Goal: Transaction & Acquisition: Purchase product/service

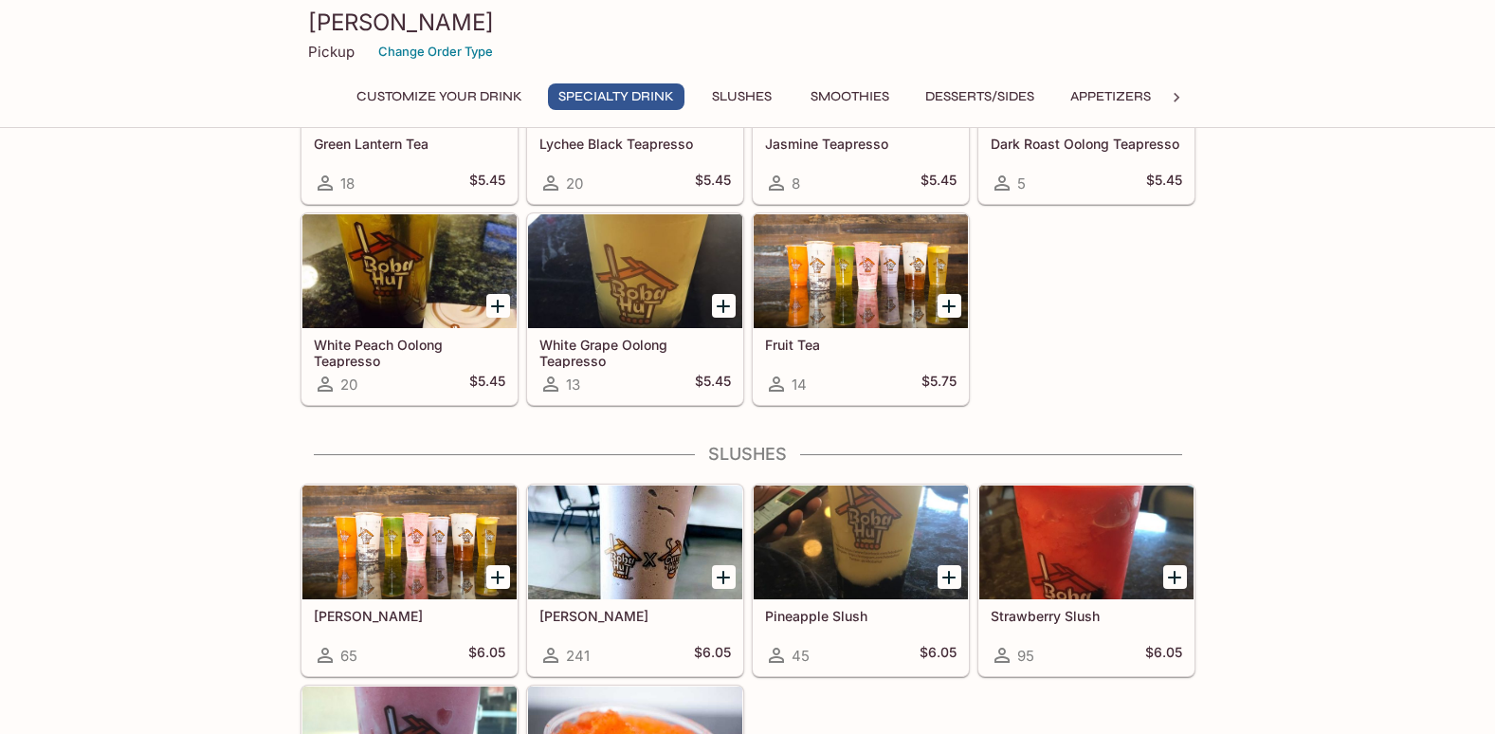
scroll to position [758, 0]
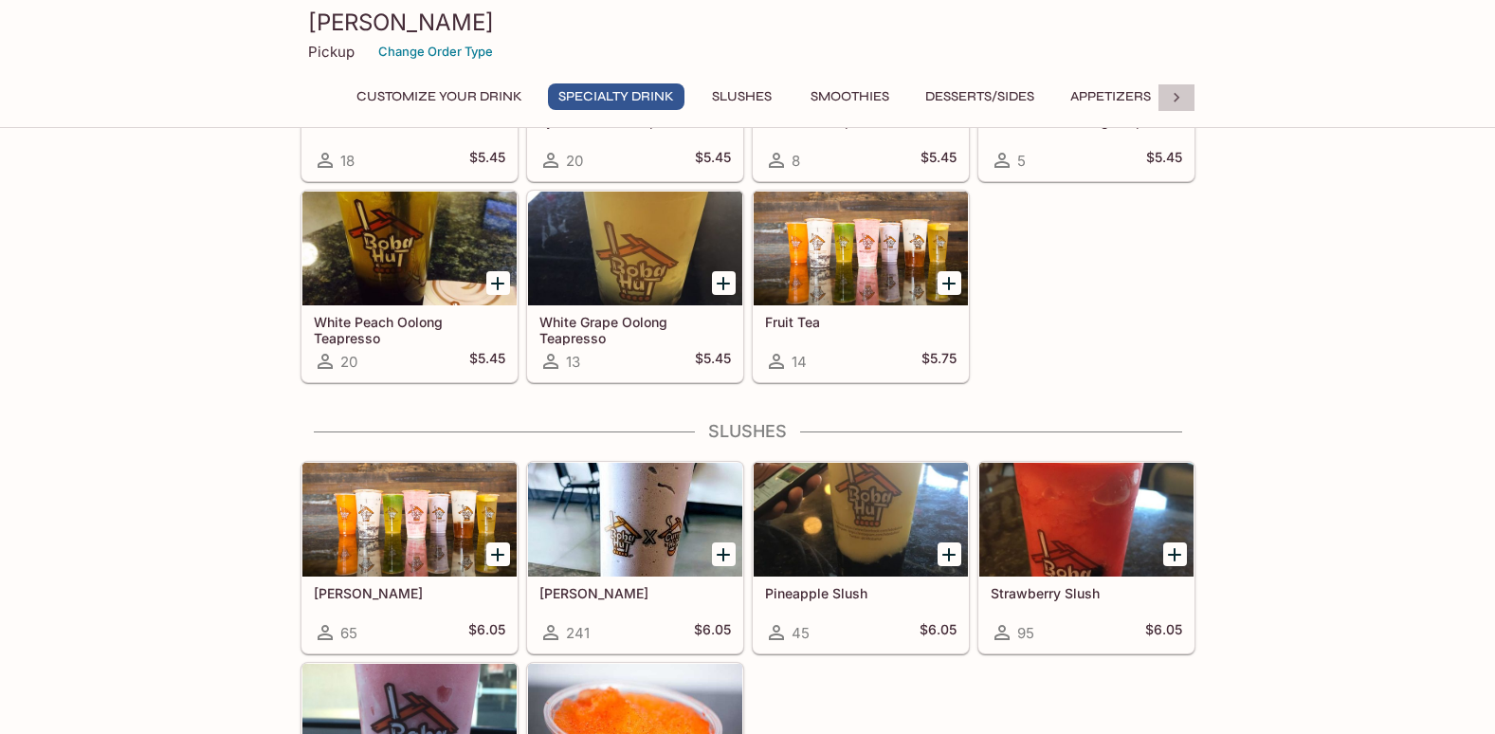
click at [1178, 92] on icon at bounding box center [1176, 97] width 19 height 19
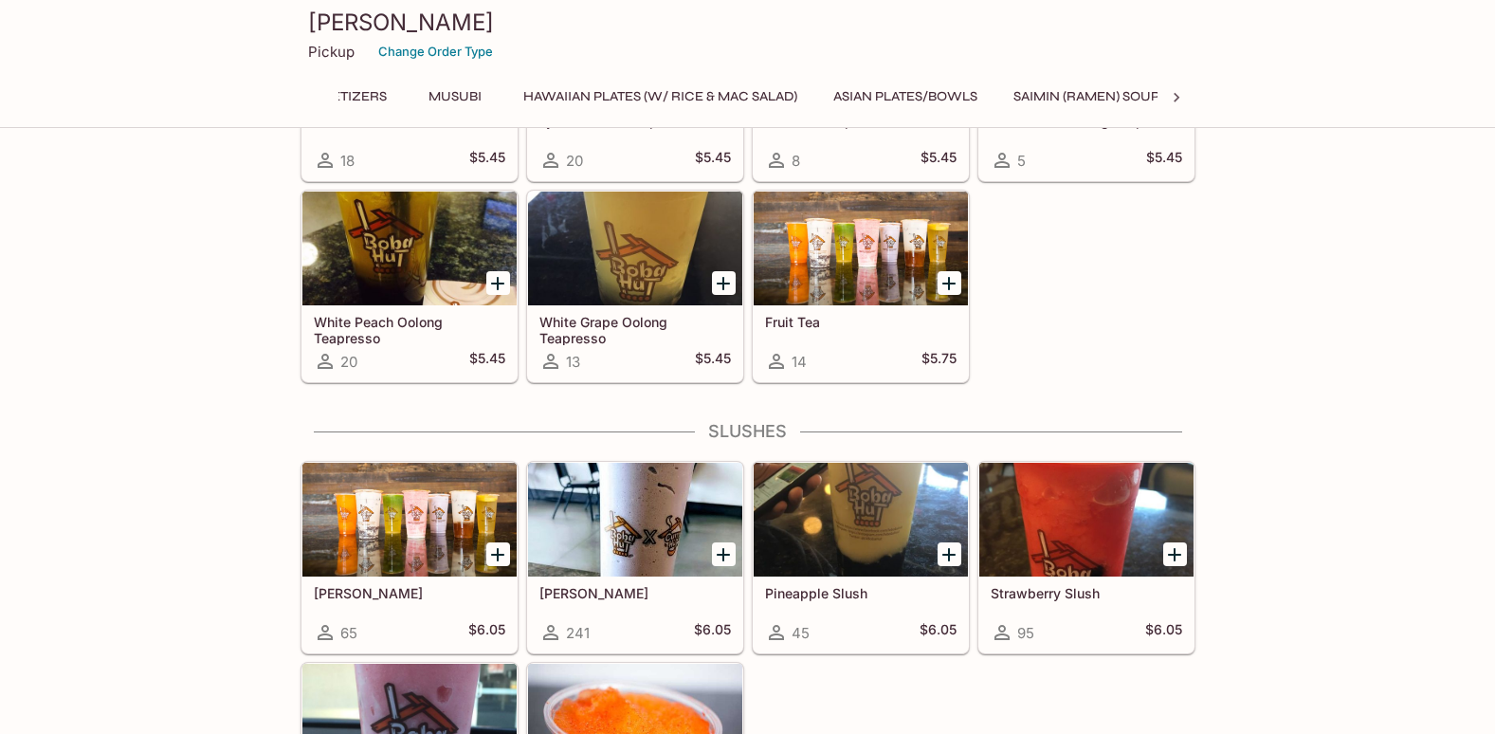
scroll to position [0, 819]
click at [891, 93] on button "Asian Plates/Bowls" at bounding box center [850, 96] width 165 height 27
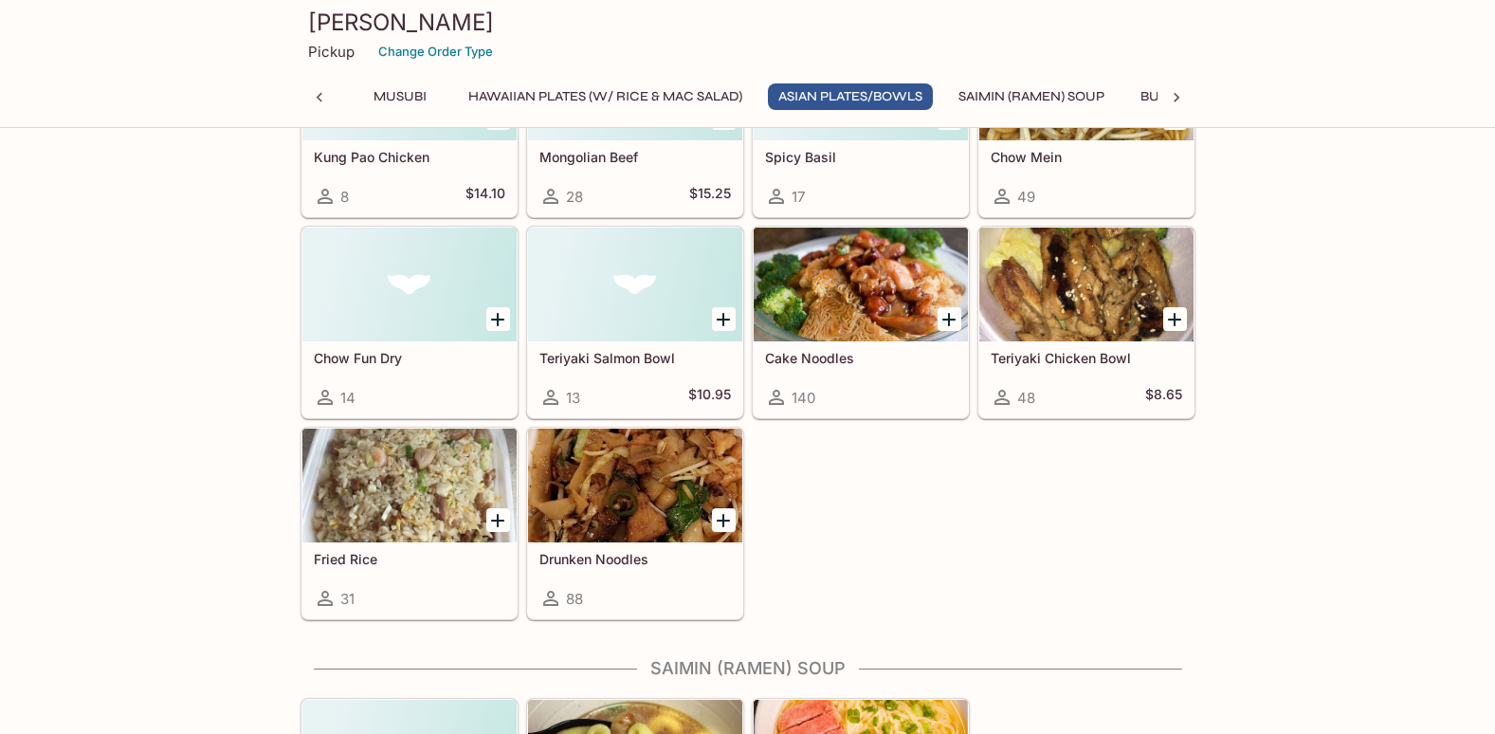
scroll to position [4241, 0]
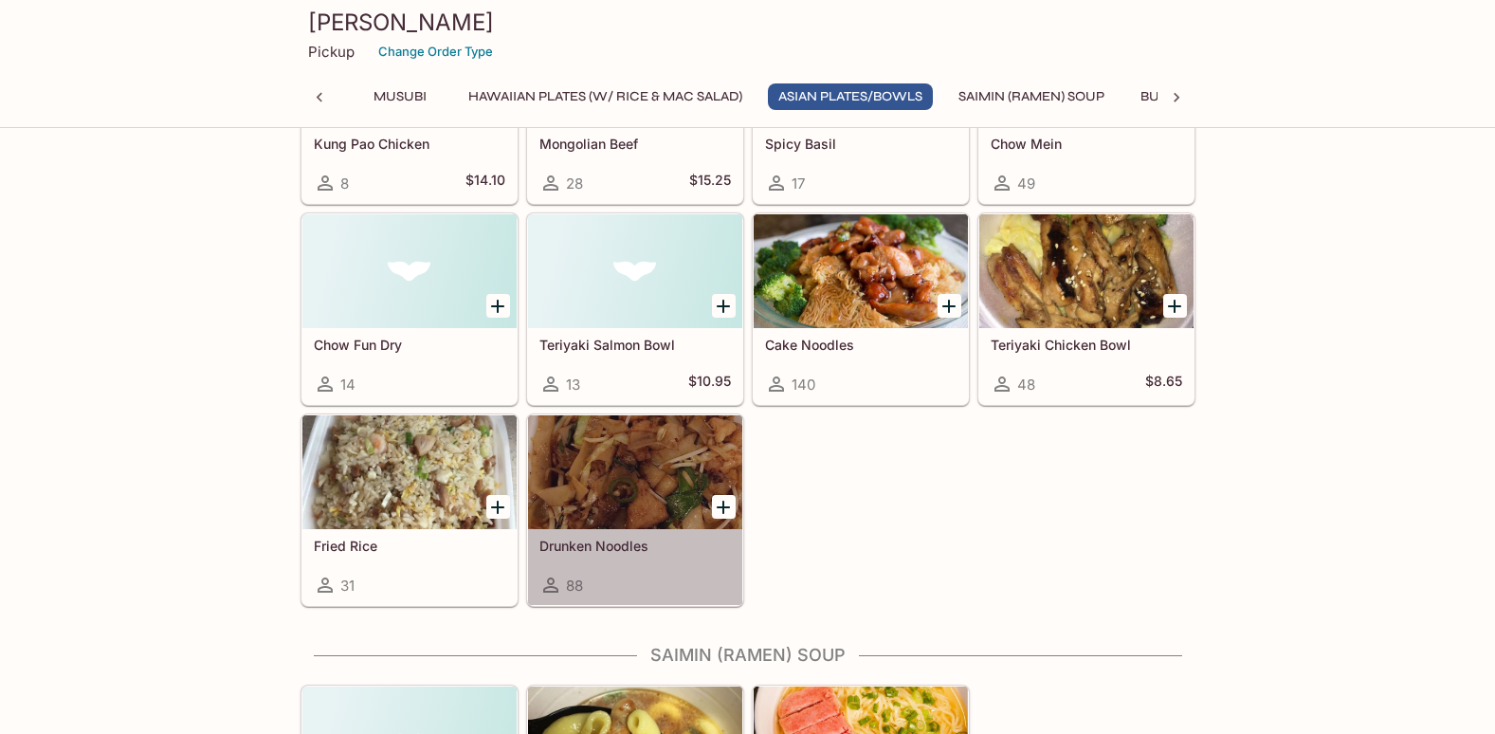
click at [623, 463] on div at bounding box center [635, 472] width 214 height 114
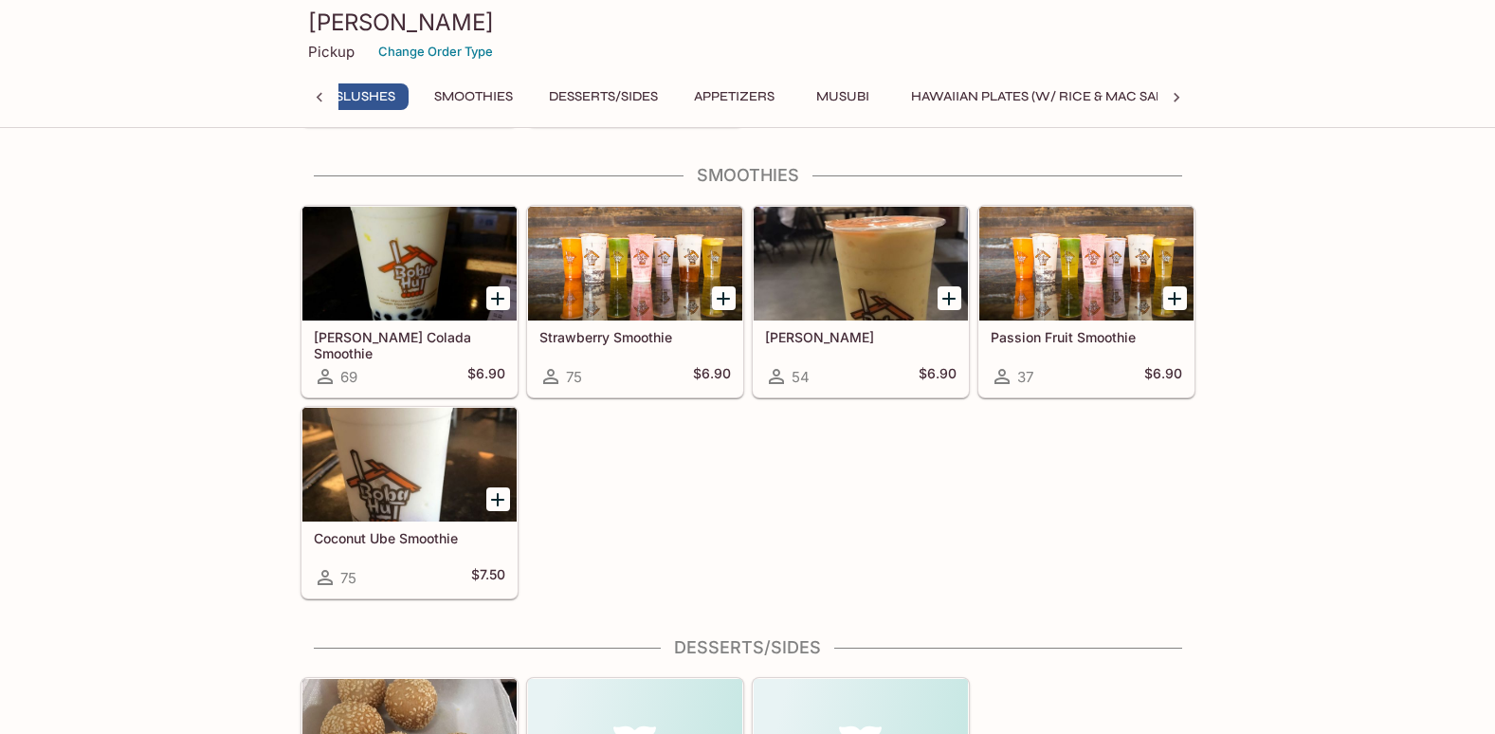
scroll to position [0, 363]
click at [500, 97] on button "Smoothies" at bounding box center [487, 96] width 100 height 27
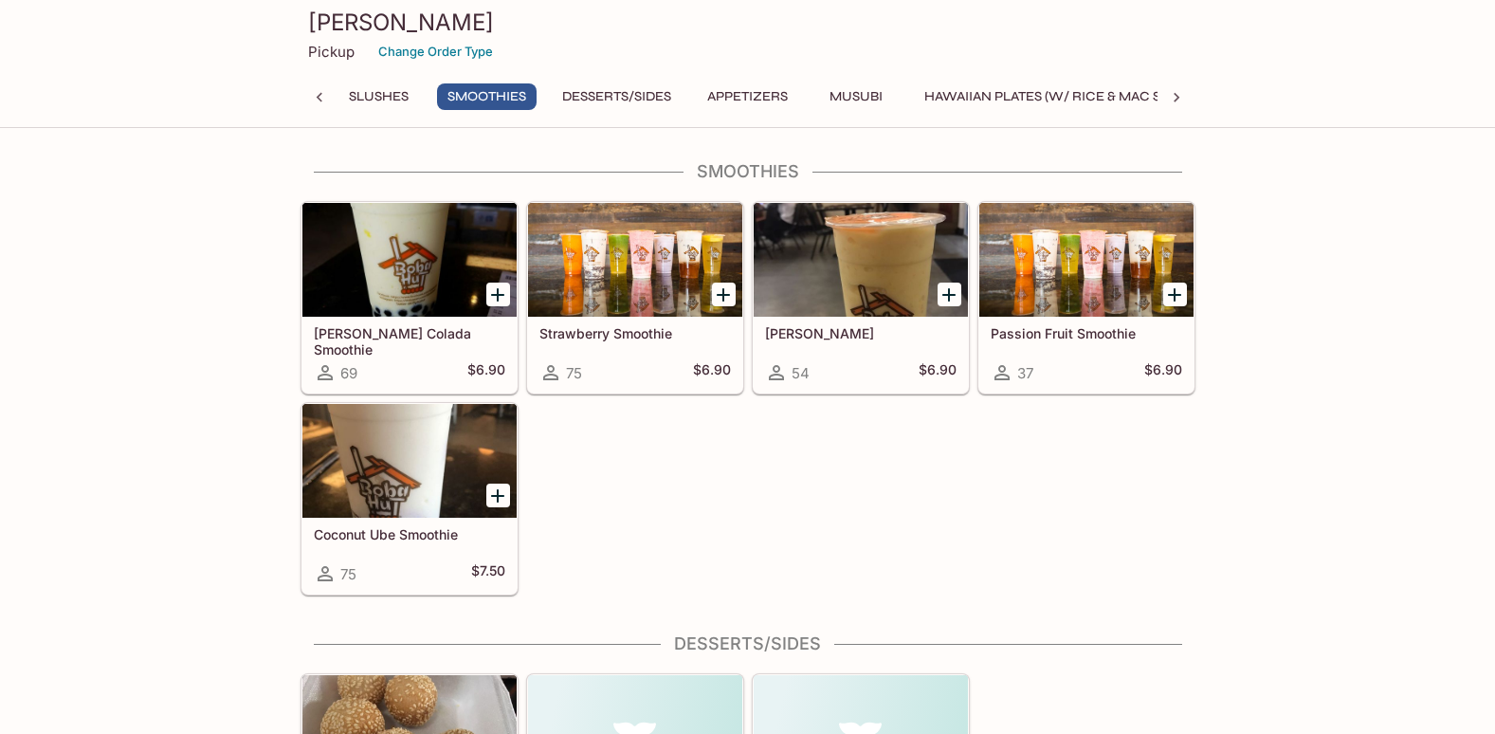
click at [643, 286] on div at bounding box center [635, 260] width 214 height 114
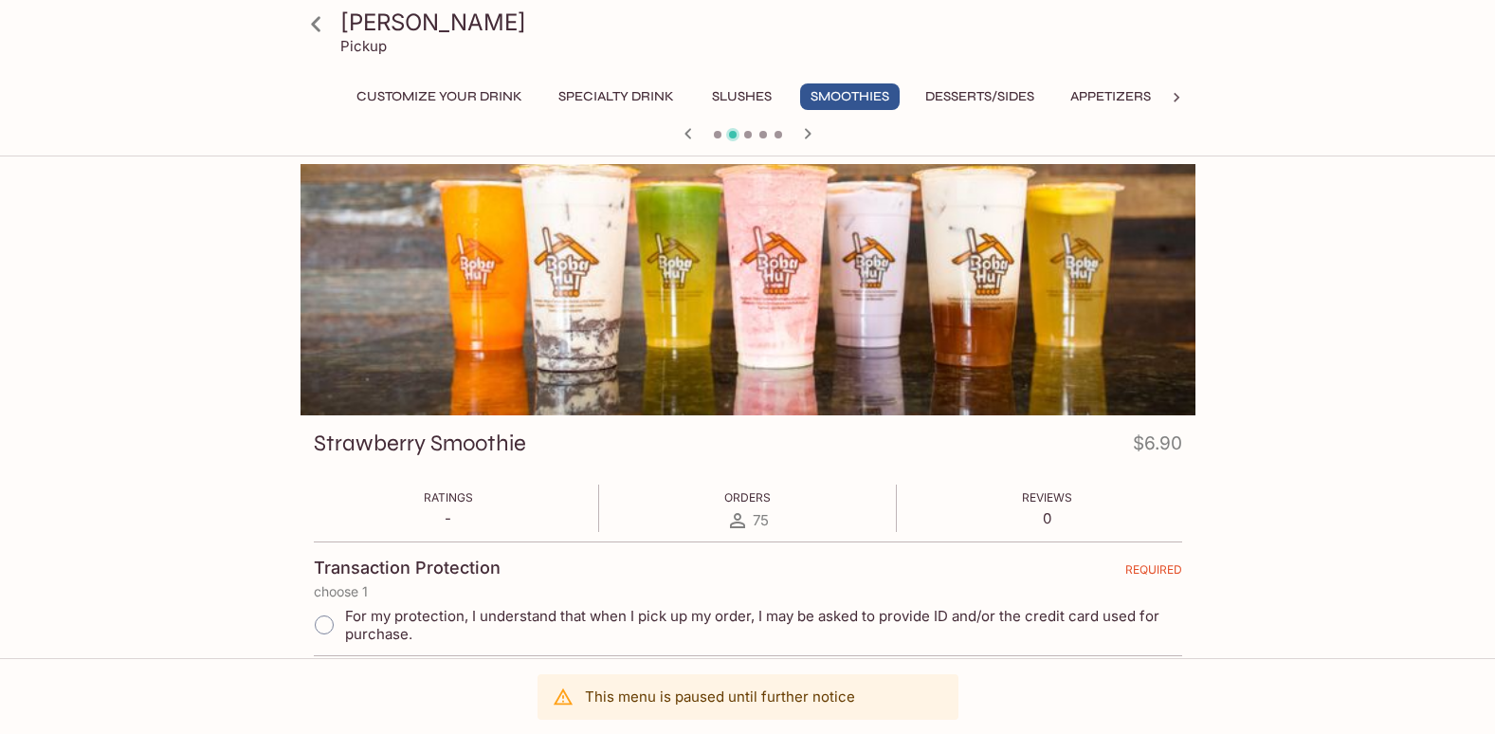
click at [616, 89] on button "Specialty Drink" at bounding box center [616, 96] width 137 height 27
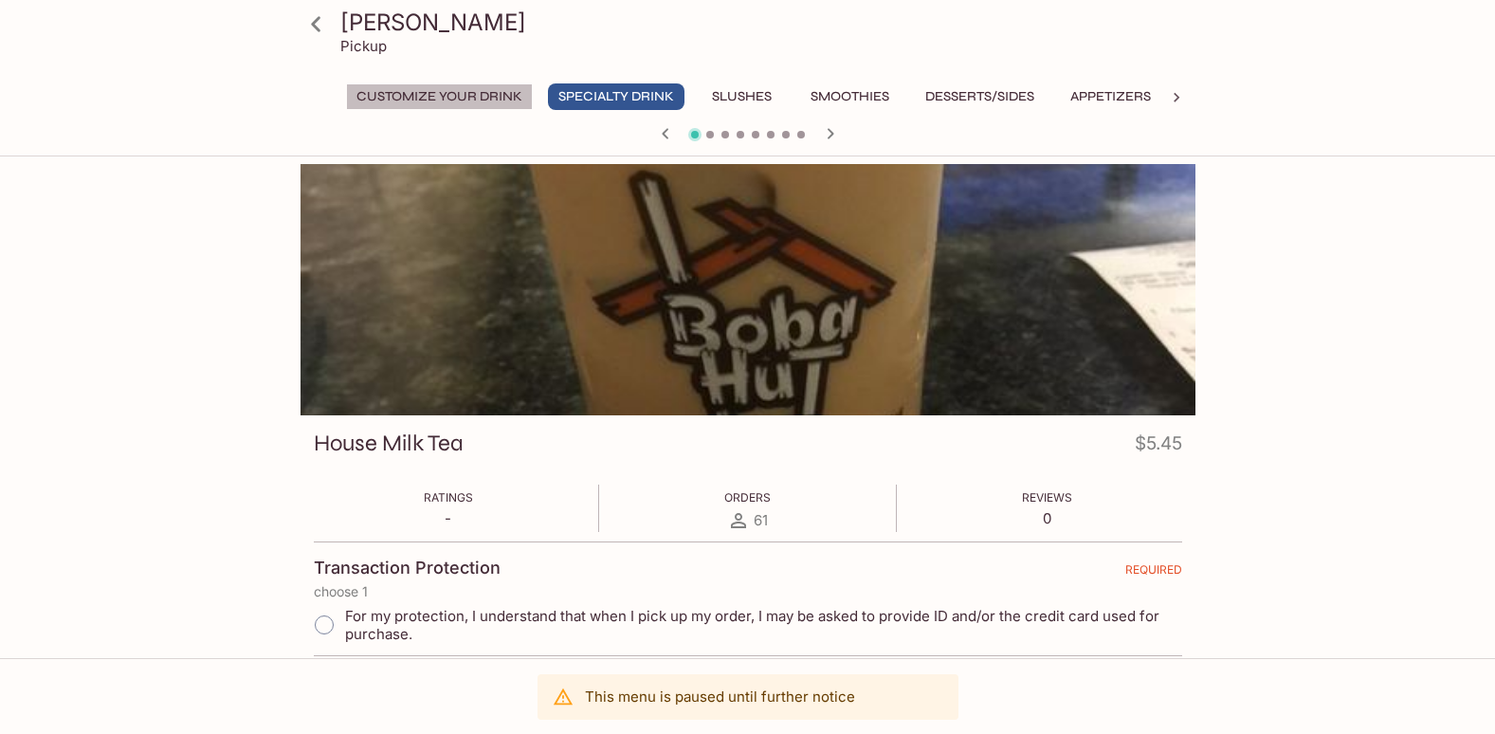
click at [385, 96] on button "Customize Your Drink" at bounding box center [439, 96] width 187 height 27
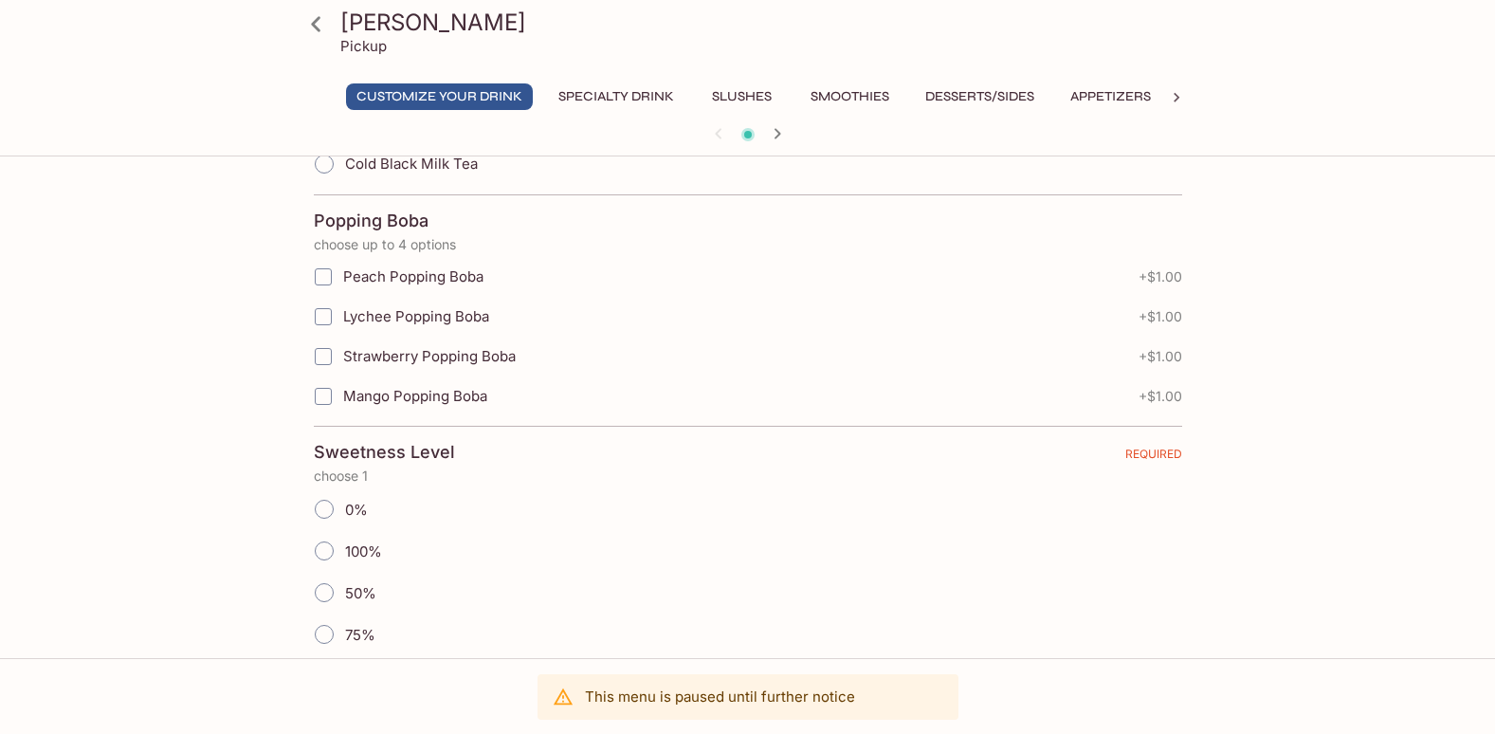
scroll to position [1971, 0]
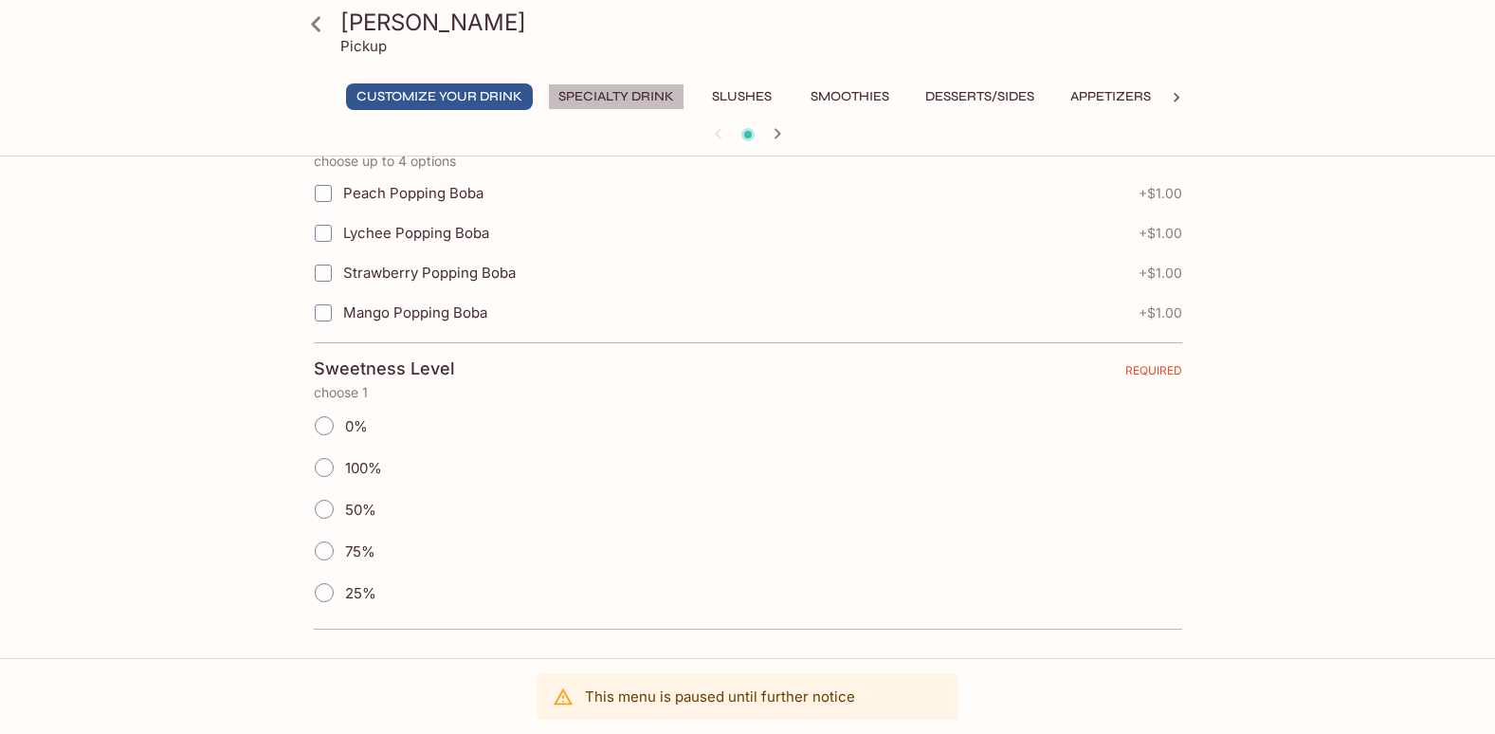
click at [621, 102] on button "Specialty Drink" at bounding box center [616, 96] width 137 height 27
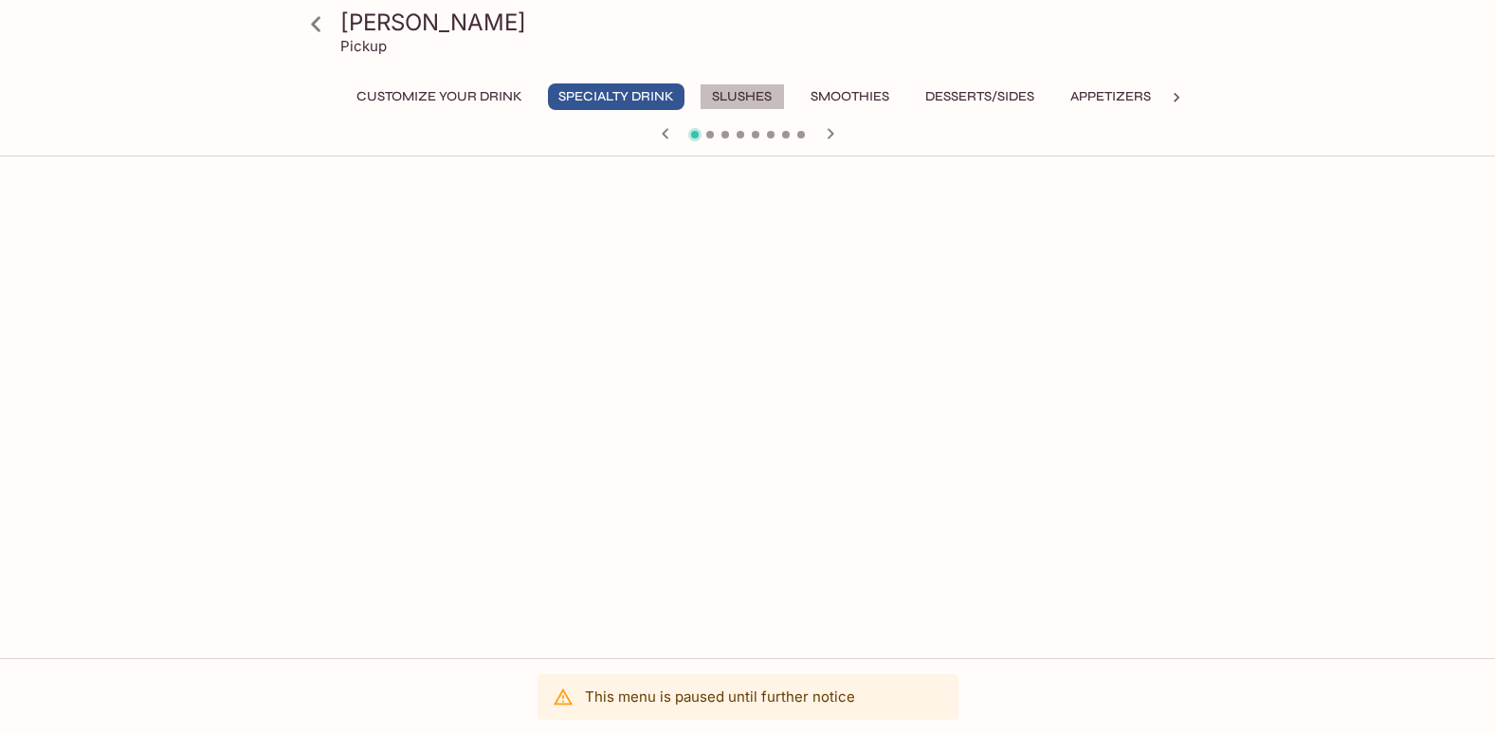
click at [743, 85] on button "Slushes" at bounding box center [742, 96] width 85 height 27
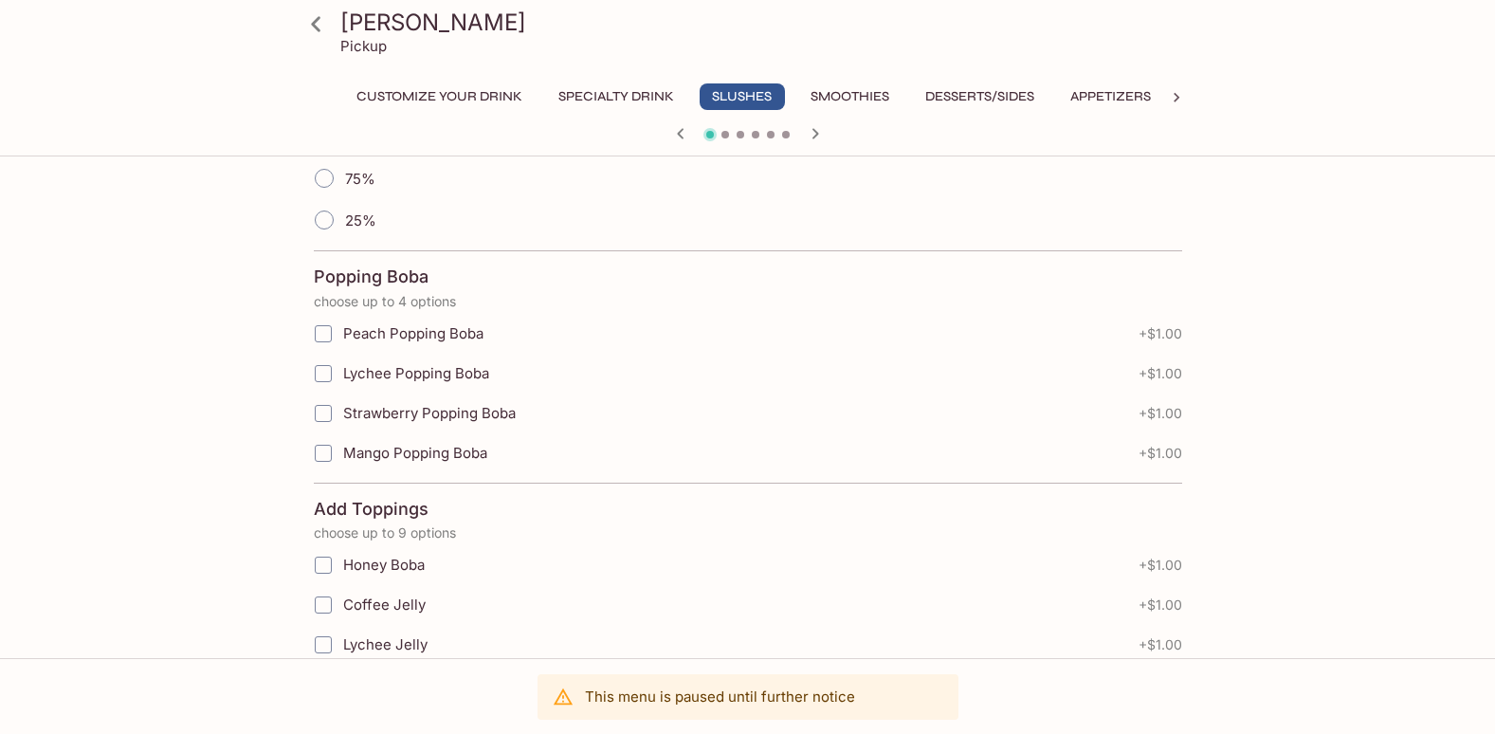
scroll to position [684, 0]
click at [855, 93] on button "Smoothies" at bounding box center [850, 96] width 100 height 27
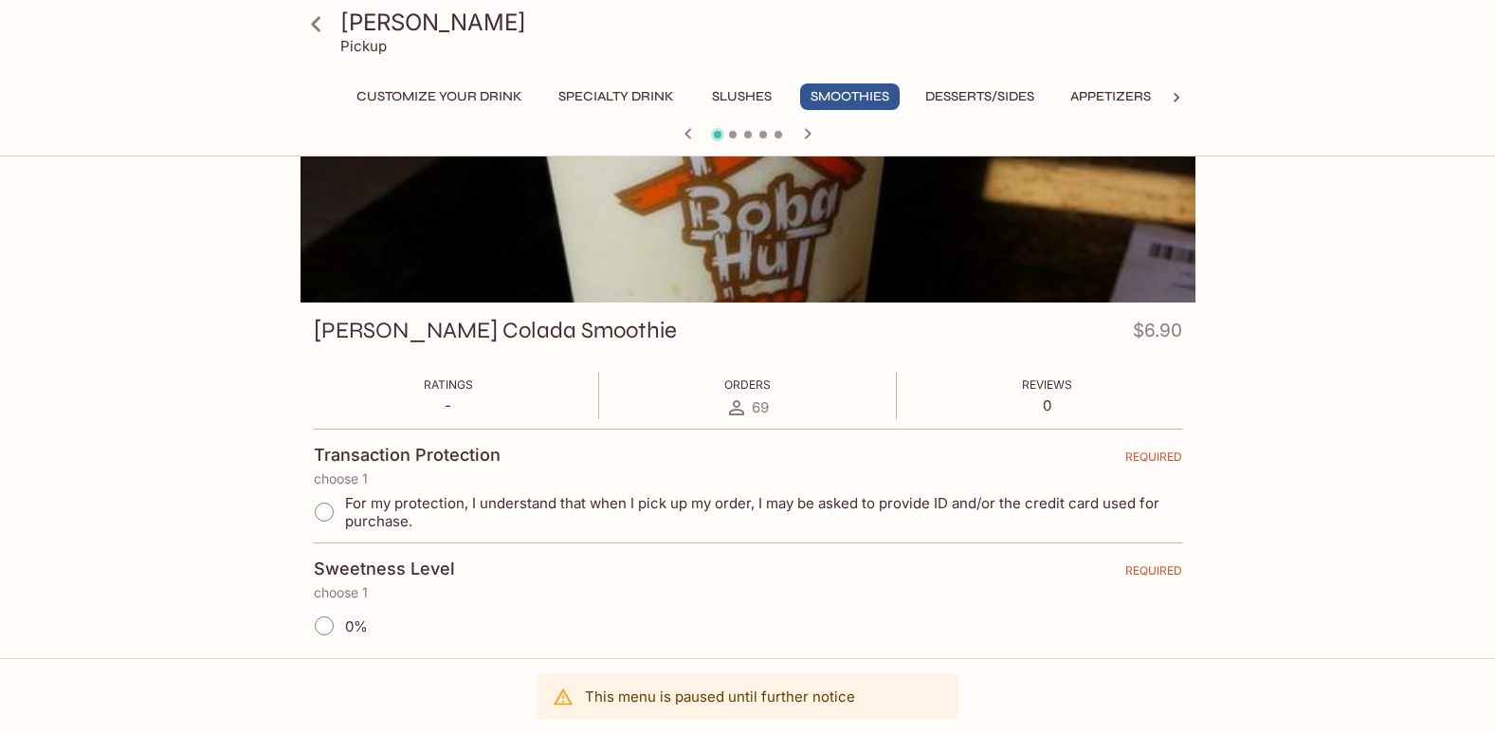
scroll to position [0, 0]
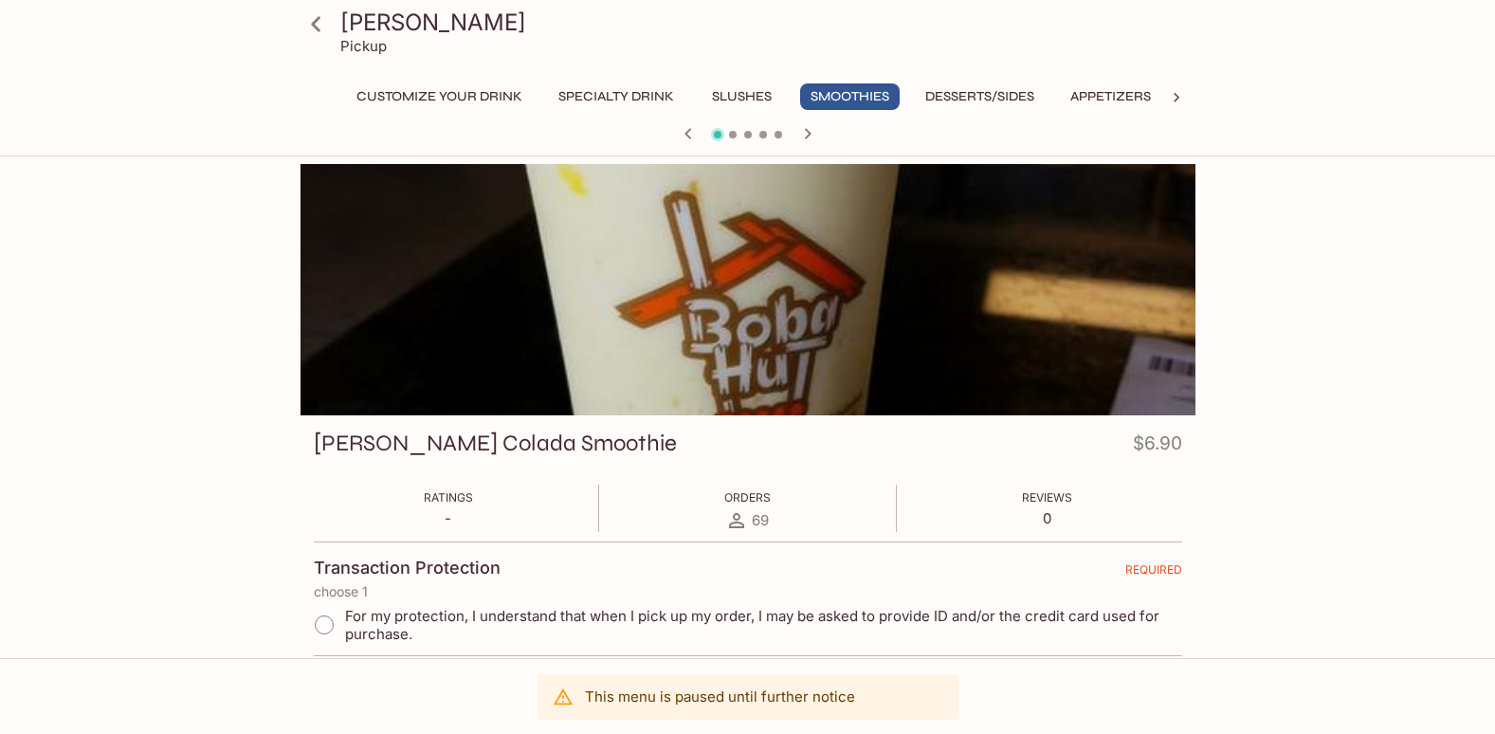
click at [606, 100] on button "Specialty Drink" at bounding box center [616, 96] width 137 height 27
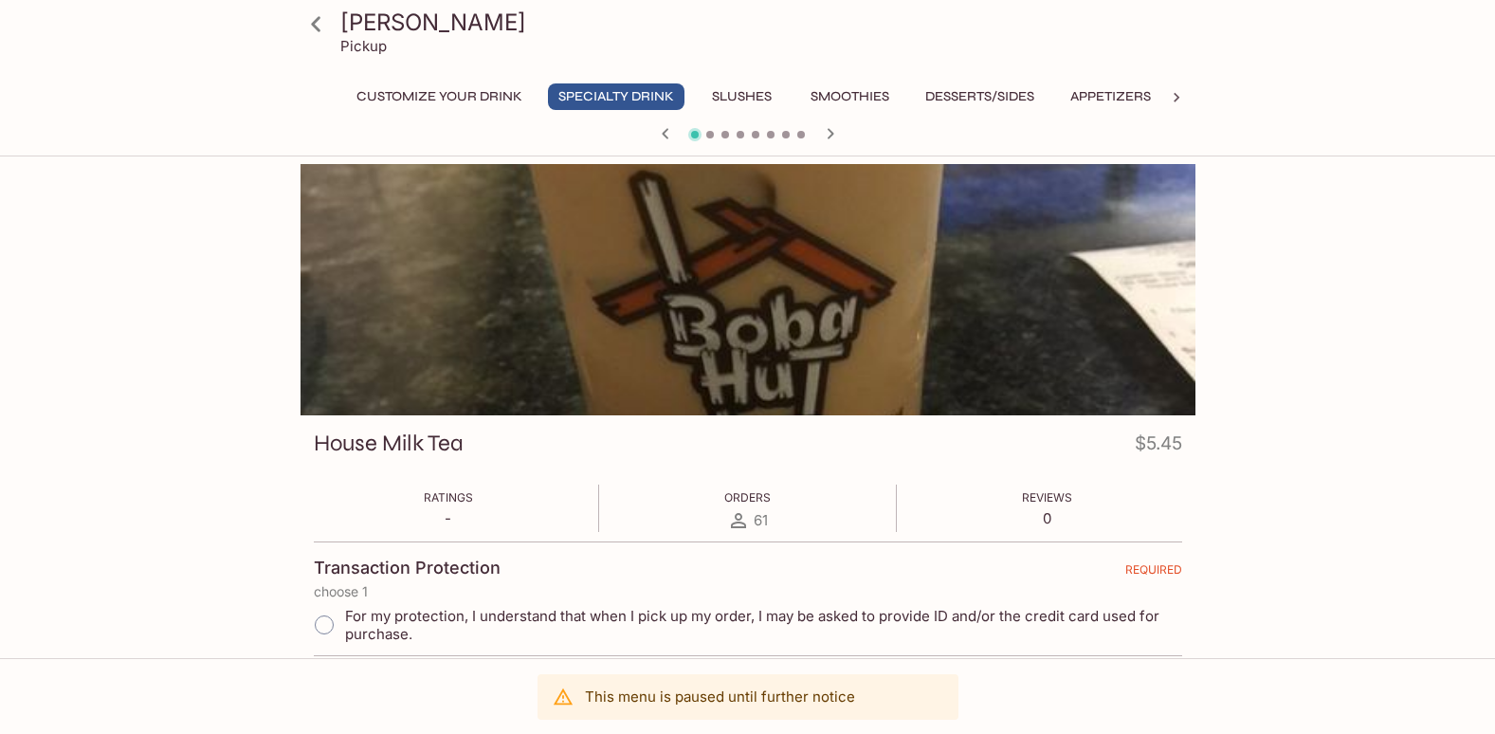
click at [739, 86] on button "Slushes" at bounding box center [742, 96] width 85 height 27
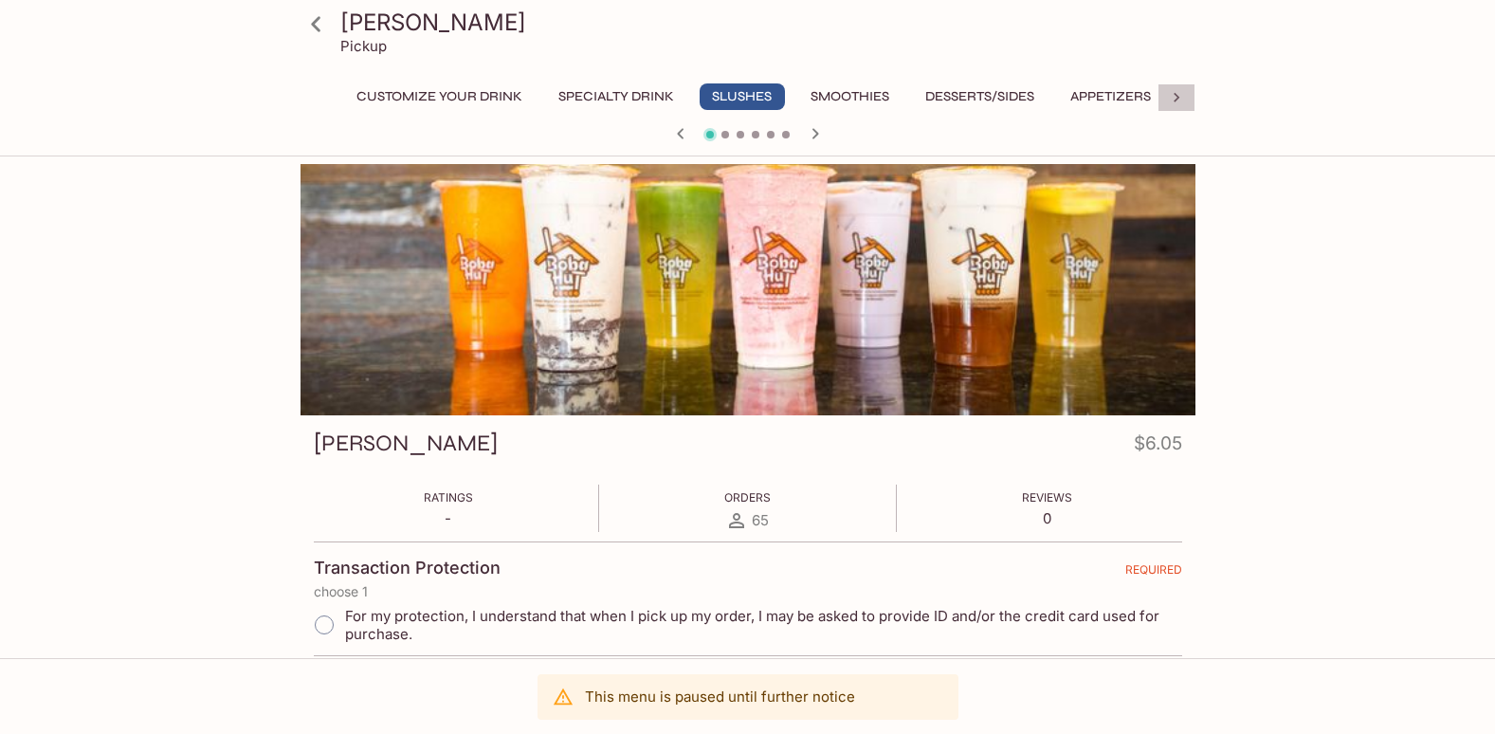
click at [1175, 97] on icon at bounding box center [1176, 97] width 19 height 19
click at [1028, 93] on button "Saimin (Ramen) Soup" at bounding box center [1031, 96] width 167 height 27
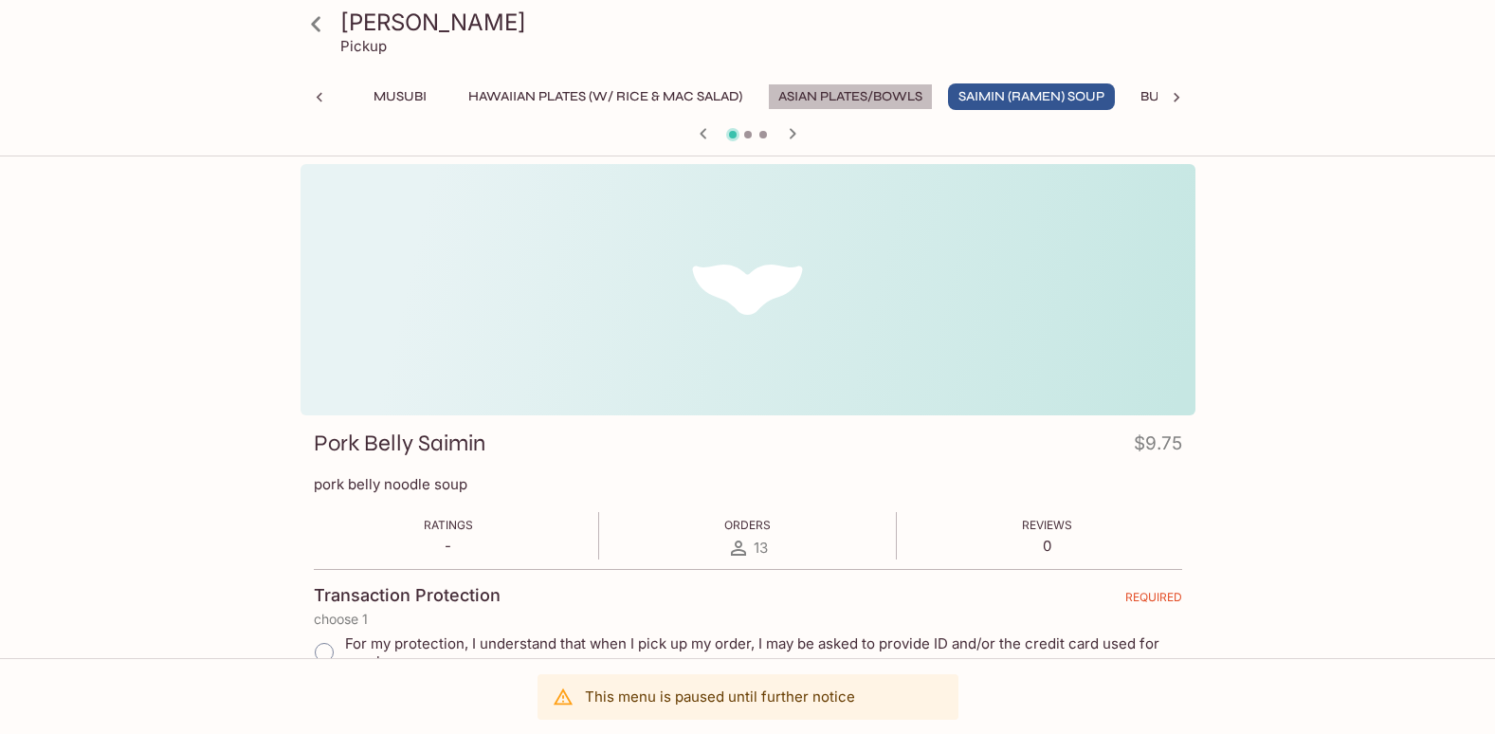
click at [873, 100] on button "Asian Plates/Bowls" at bounding box center [850, 96] width 165 height 27
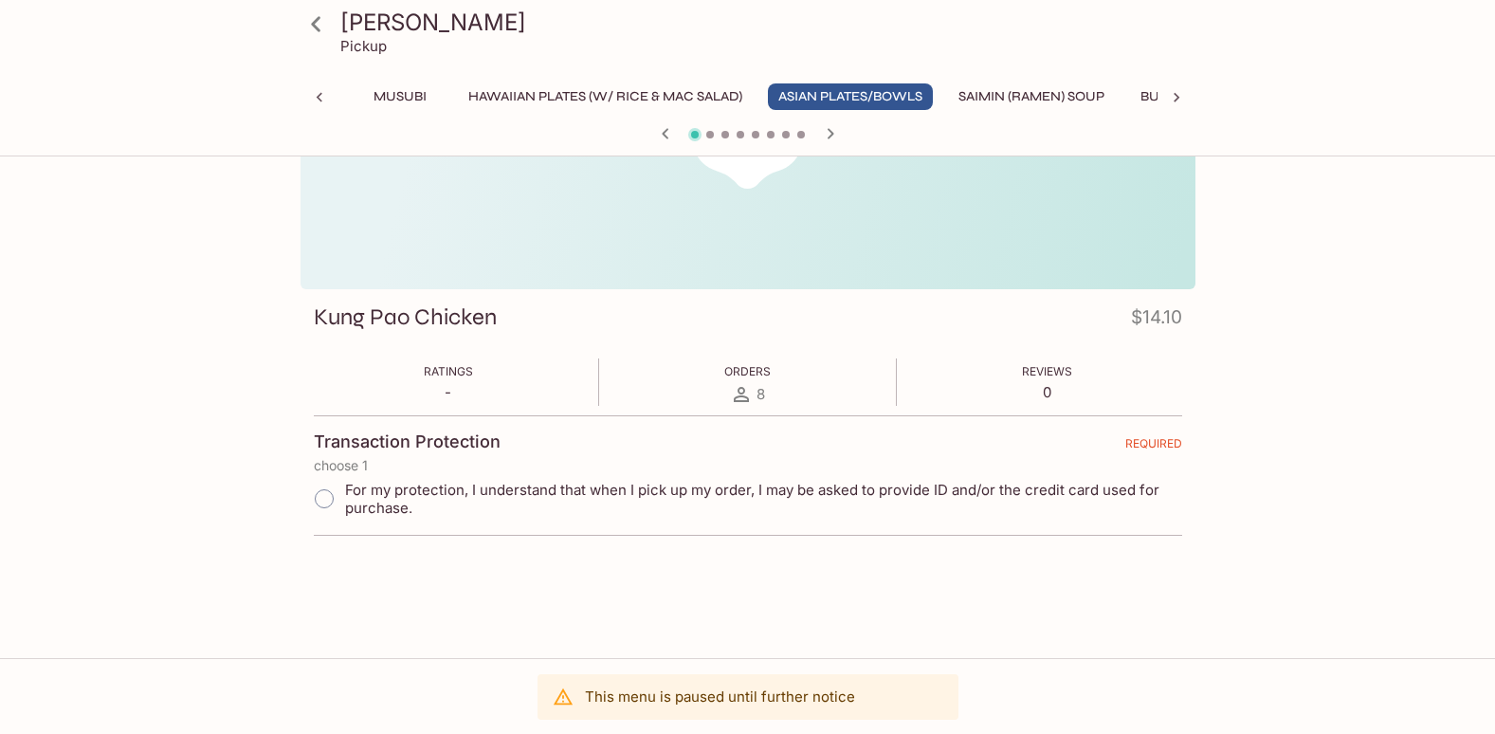
scroll to position [0, 0]
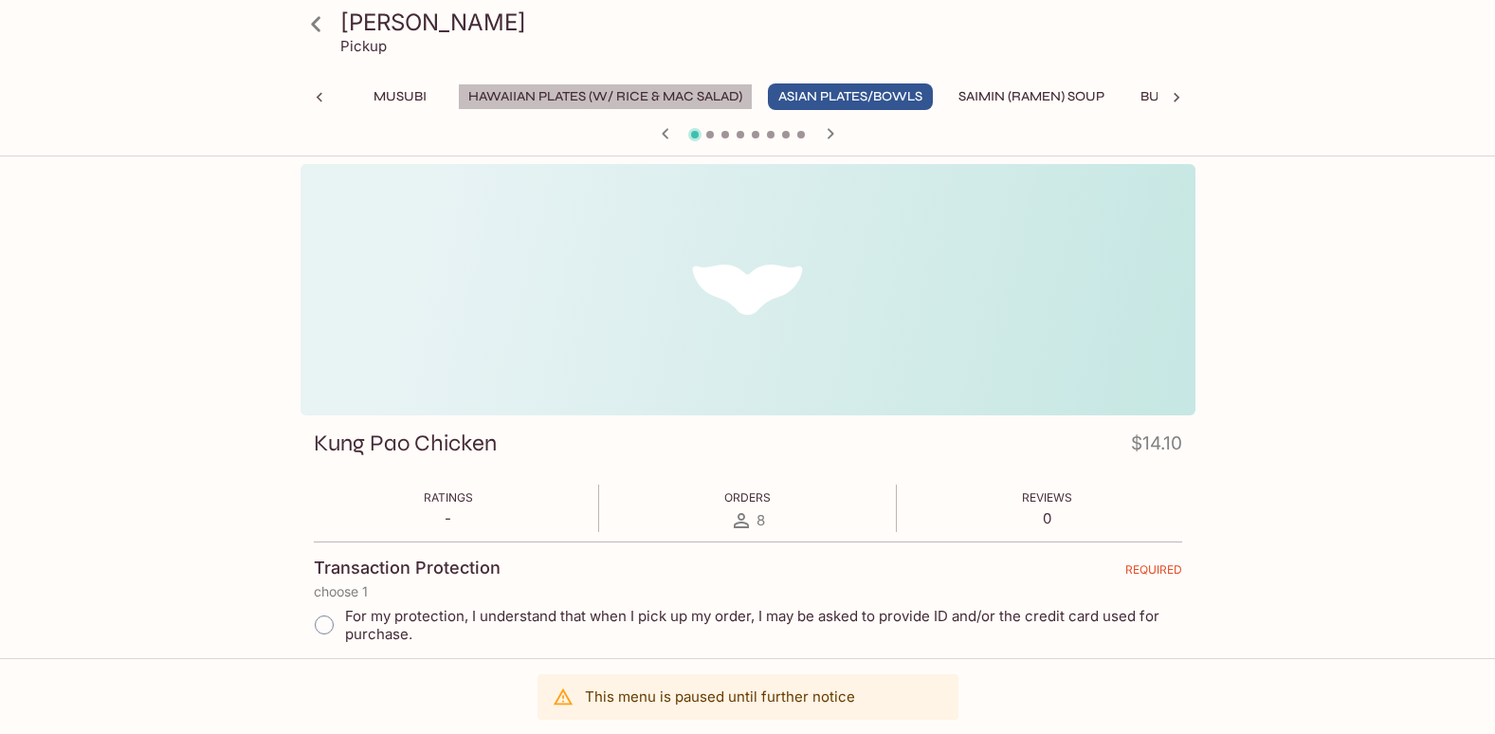
click at [550, 103] on button "Hawaiian Plates (w/ Rice & Mac Salad)" at bounding box center [605, 96] width 295 height 27
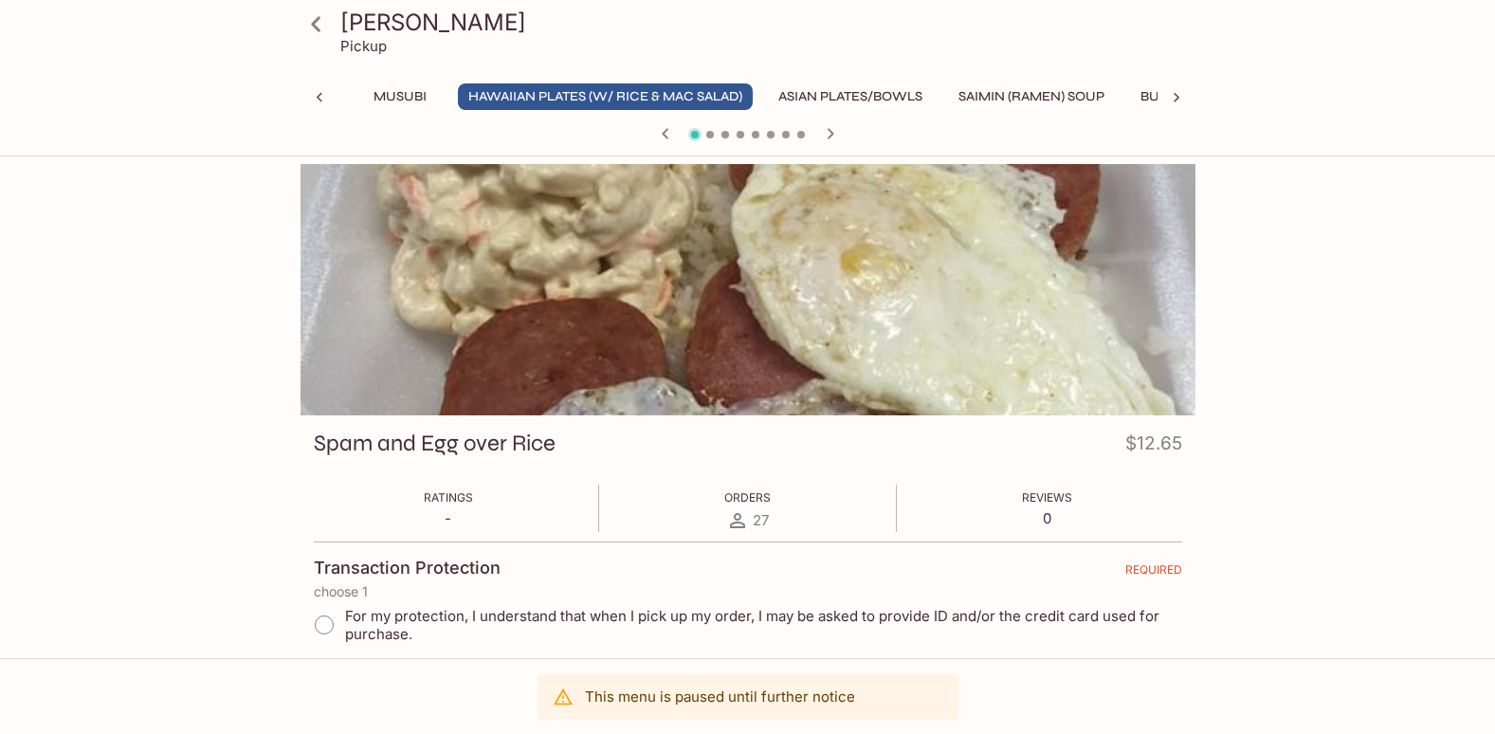
click at [1173, 93] on icon at bounding box center [1176, 97] width 19 height 19
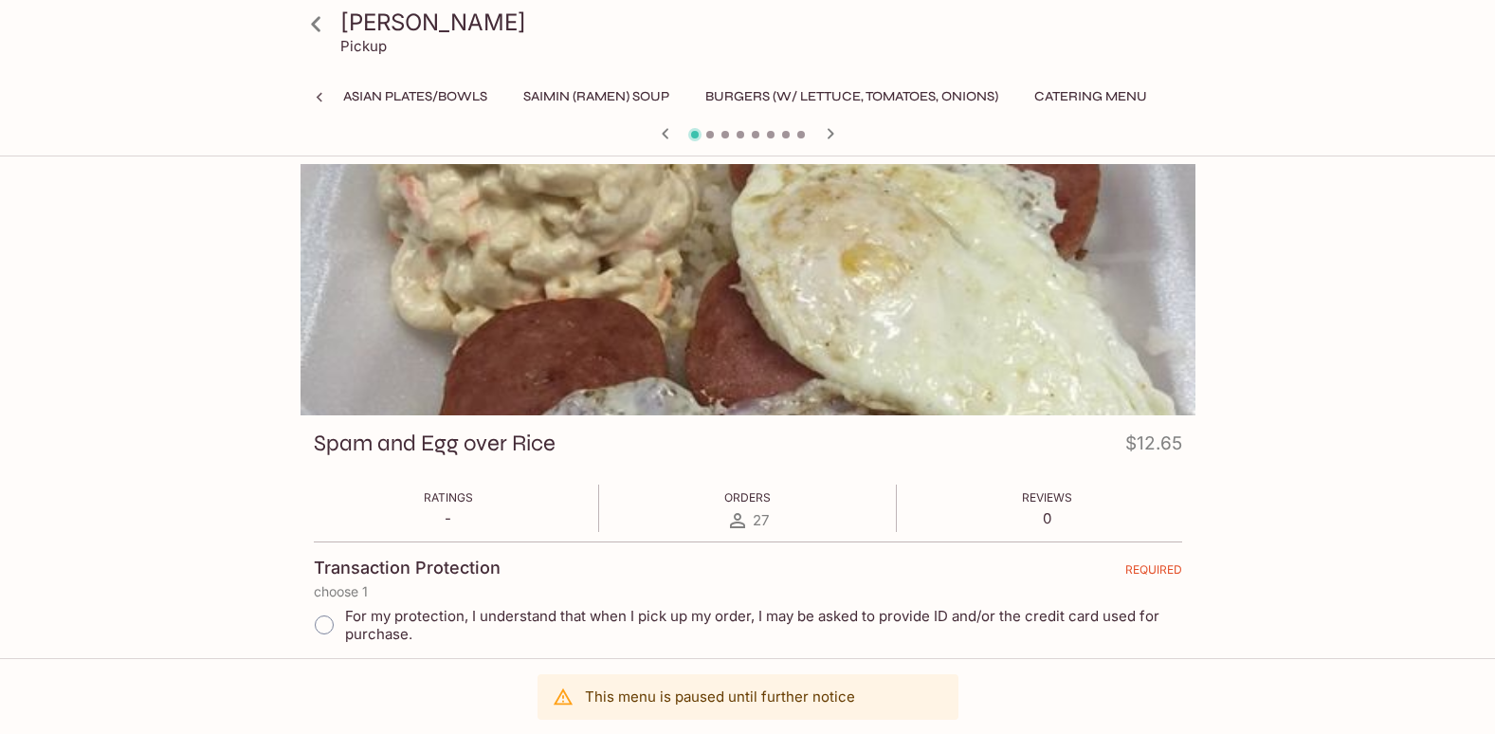
click at [1173, 93] on div "Customize Your Drink Specialty Drink Slushes Smoothies Desserts/Sides Appetizer…" at bounding box center [747, 102] width 895 height 38
click at [321, 92] on icon at bounding box center [319, 97] width 19 height 19
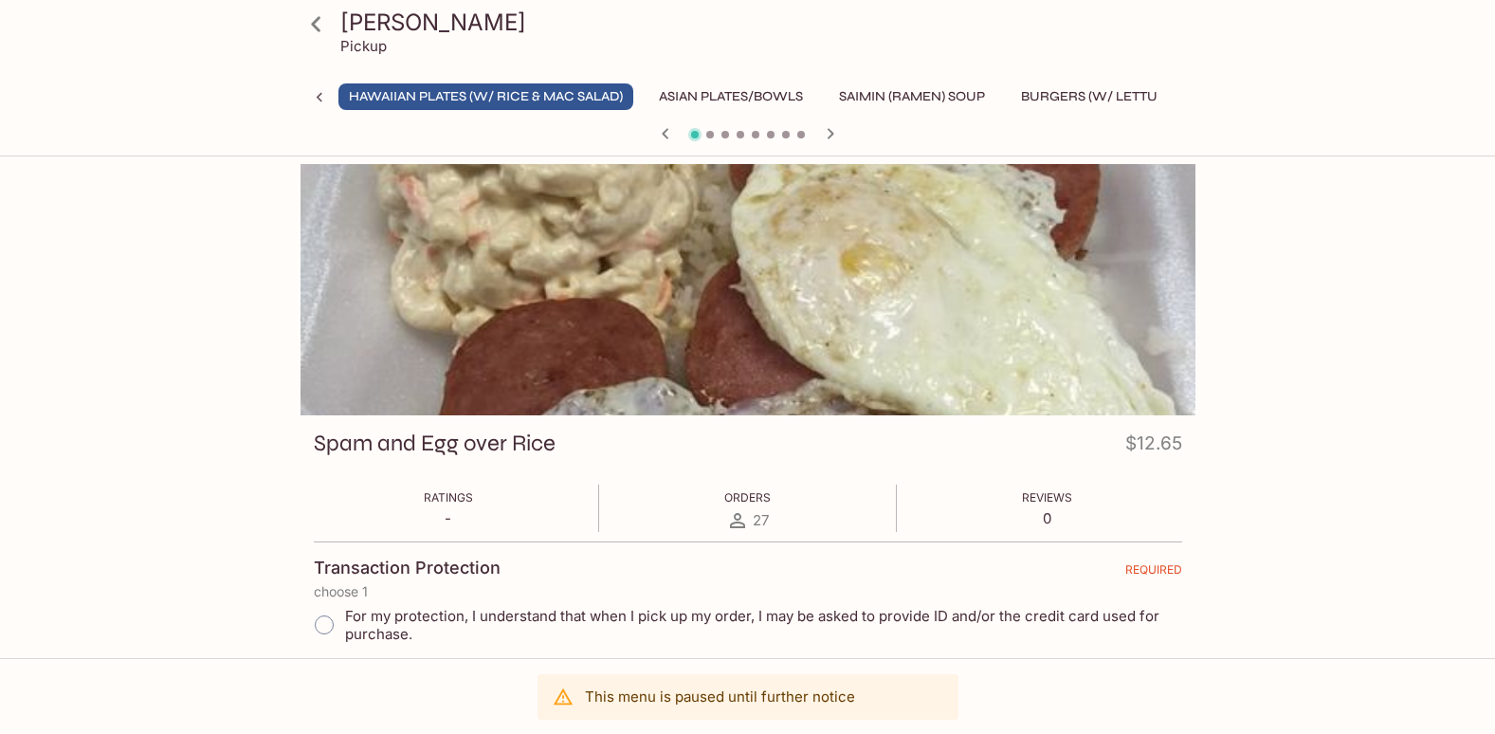
scroll to position [0, 458]
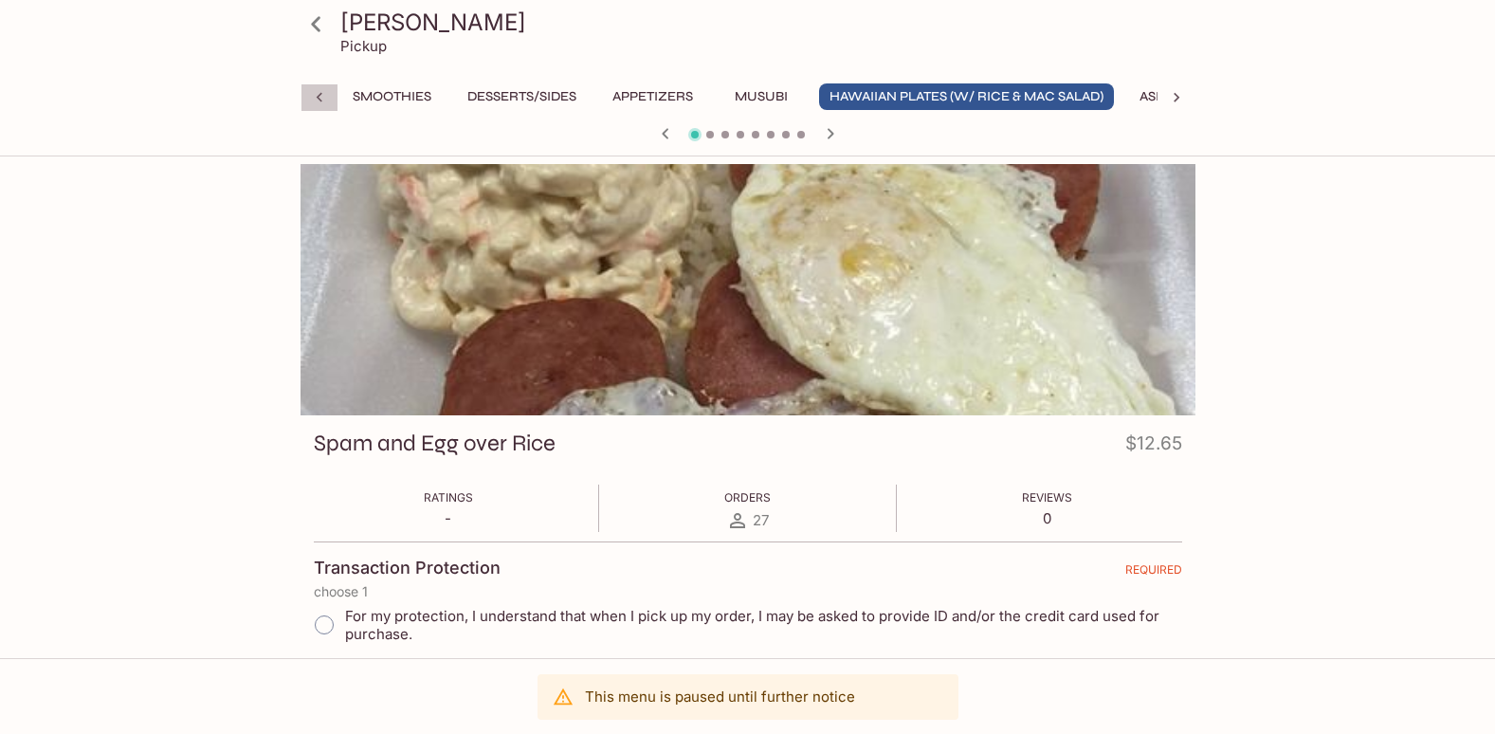
click at [319, 102] on icon at bounding box center [319, 97] width 19 height 19
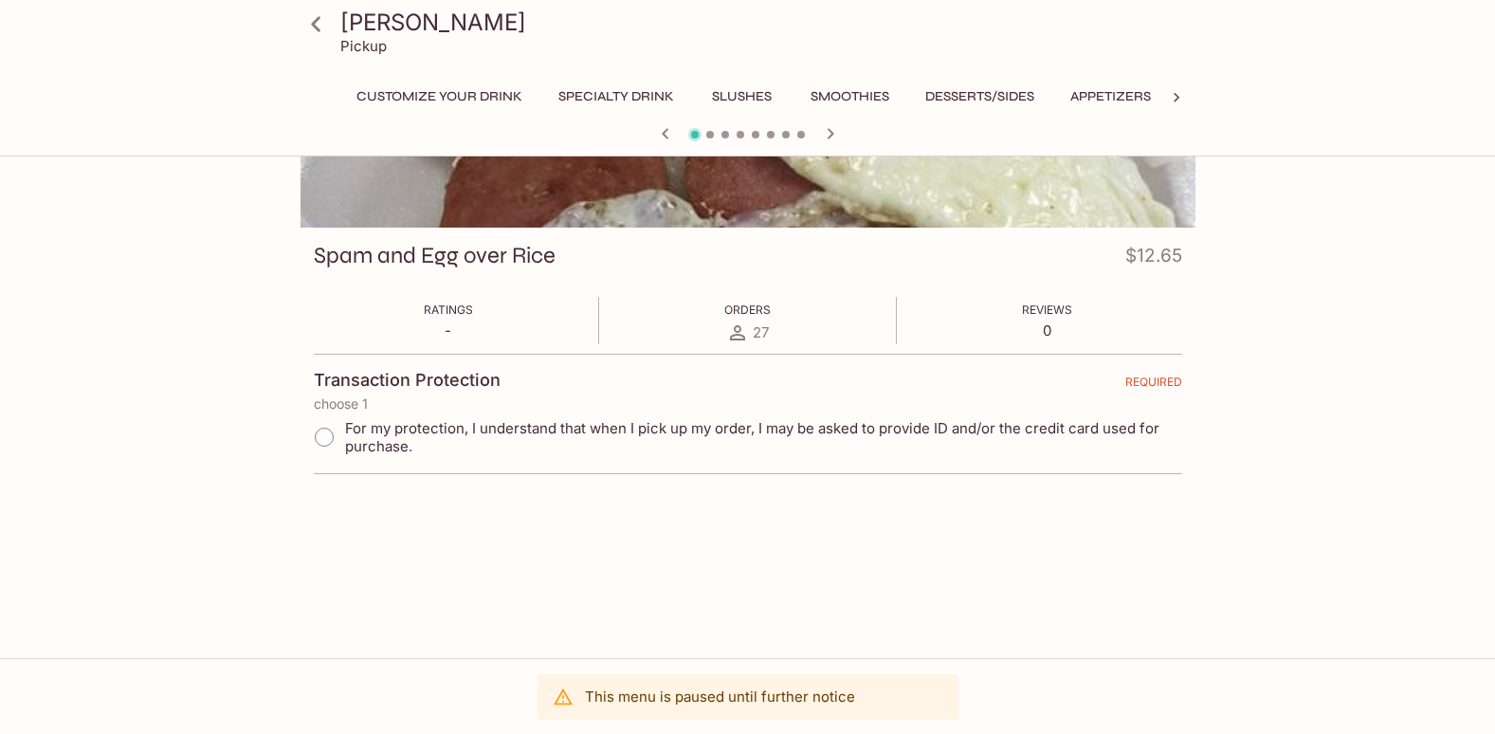
scroll to position [0, 0]
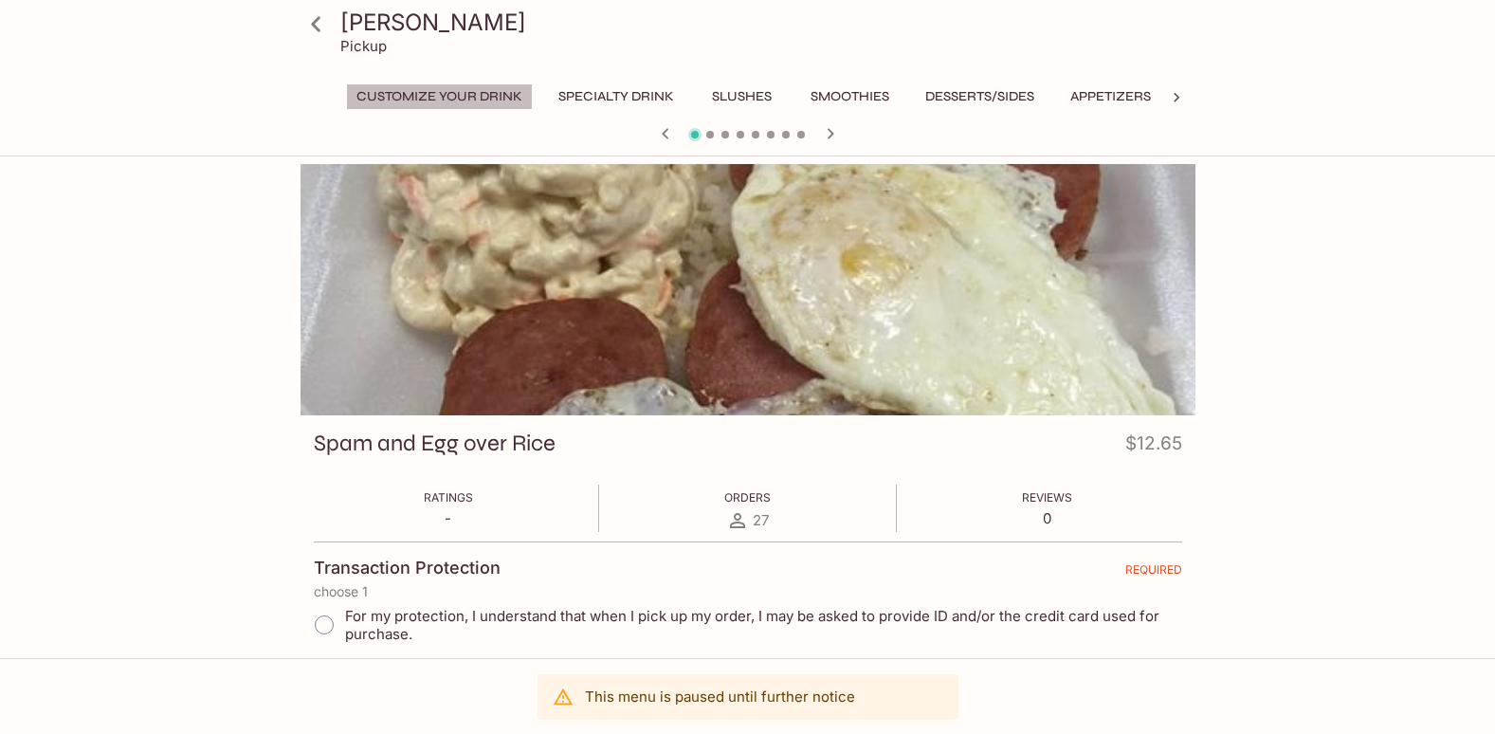
click at [488, 96] on button "Customize Your Drink" at bounding box center [439, 96] width 187 height 27
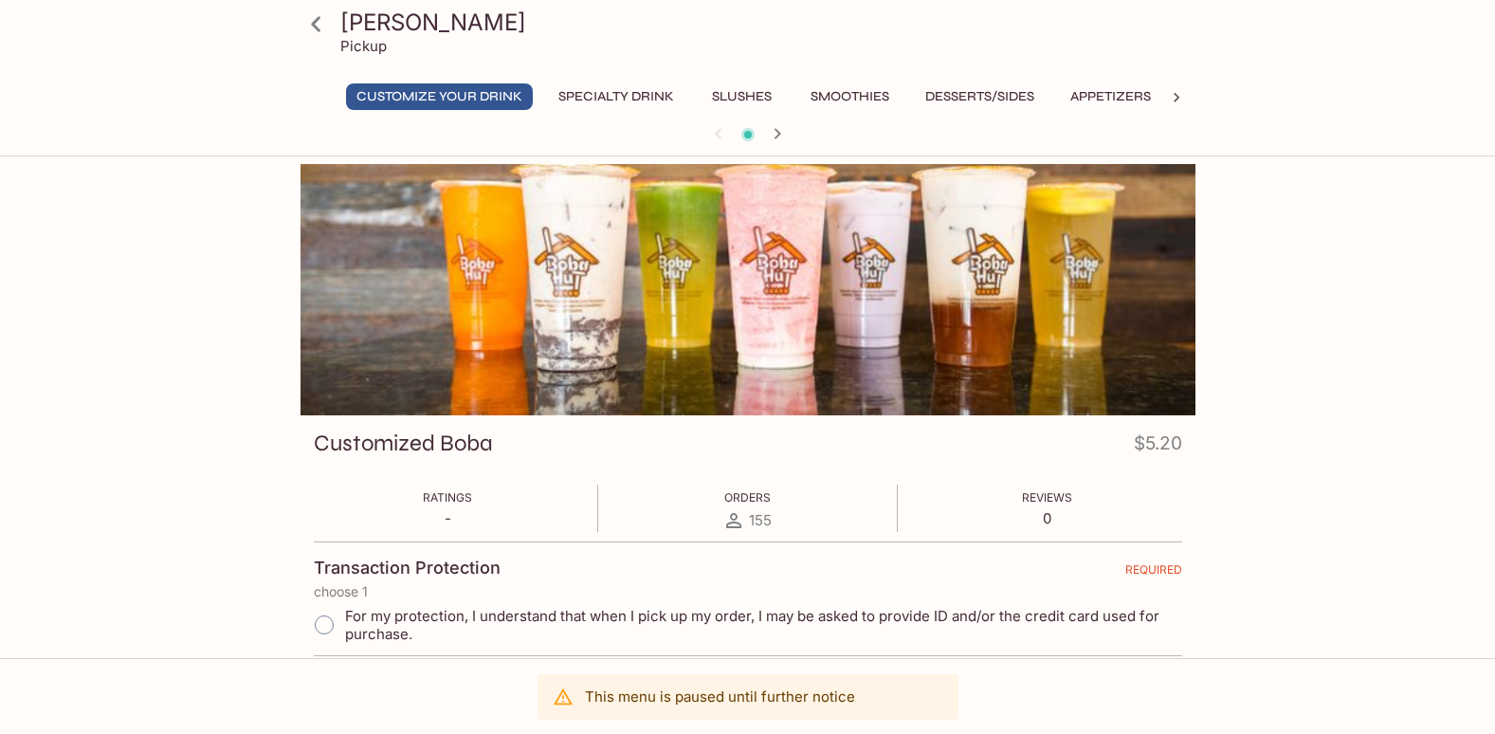
click at [722, 99] on button "Slushes" at bounding box center [742, 96] width 85 height 27
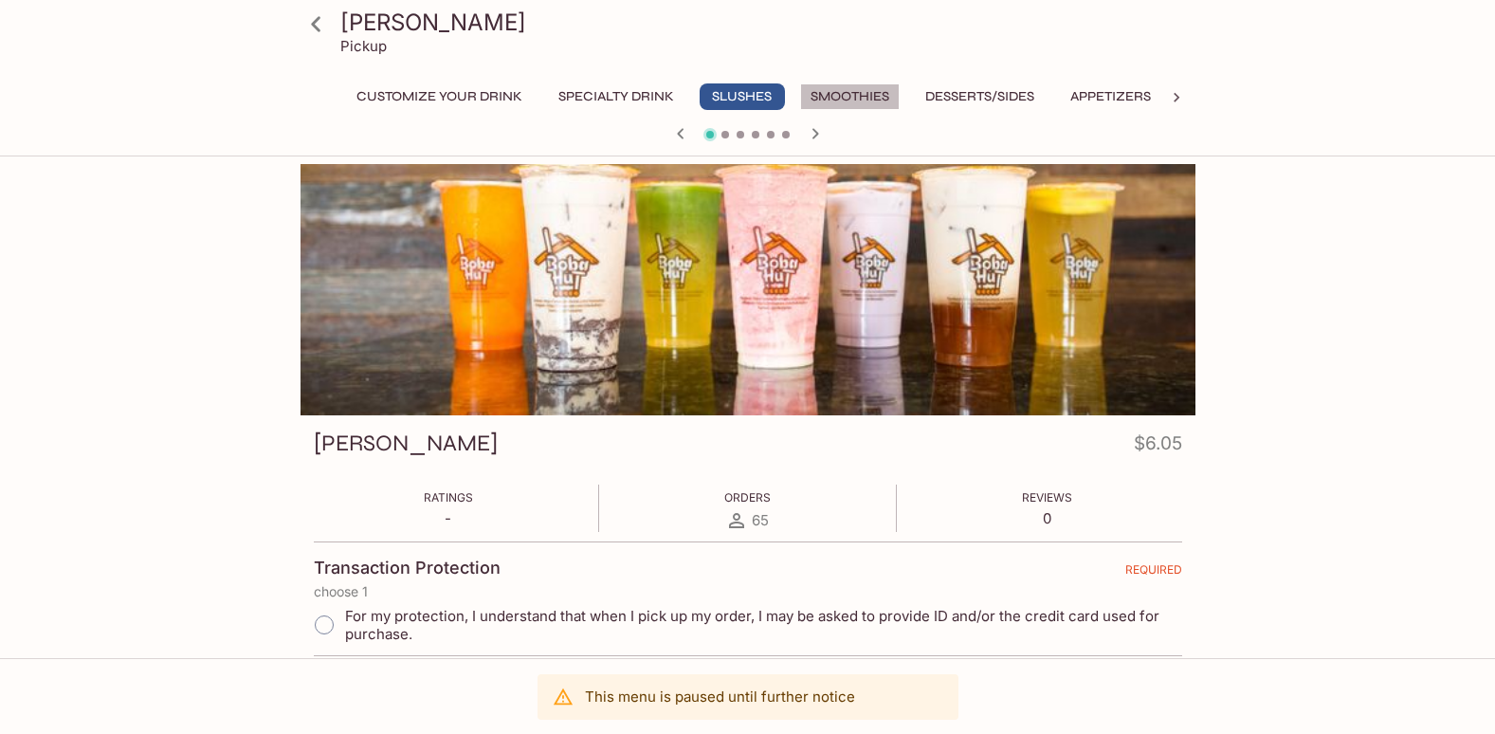
click at [864, 95] on button "Smoothies" at bounding box center [850, 96] width 100 height 27
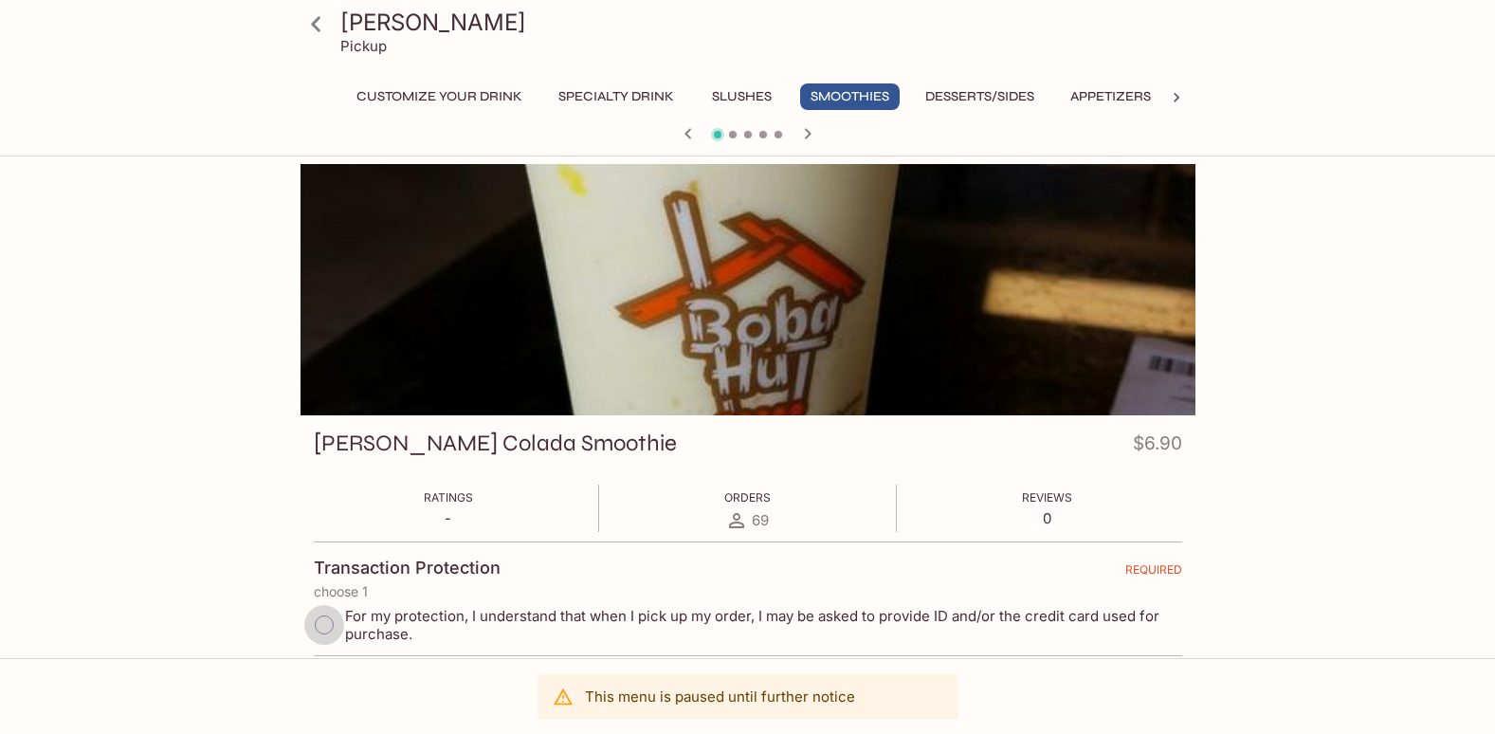
click at [325, 626] on input "For my protection, I understand that when I pick up my order, I may be asked to…" at bounding box center [324, 625] width 40 height 40
radio input "true"
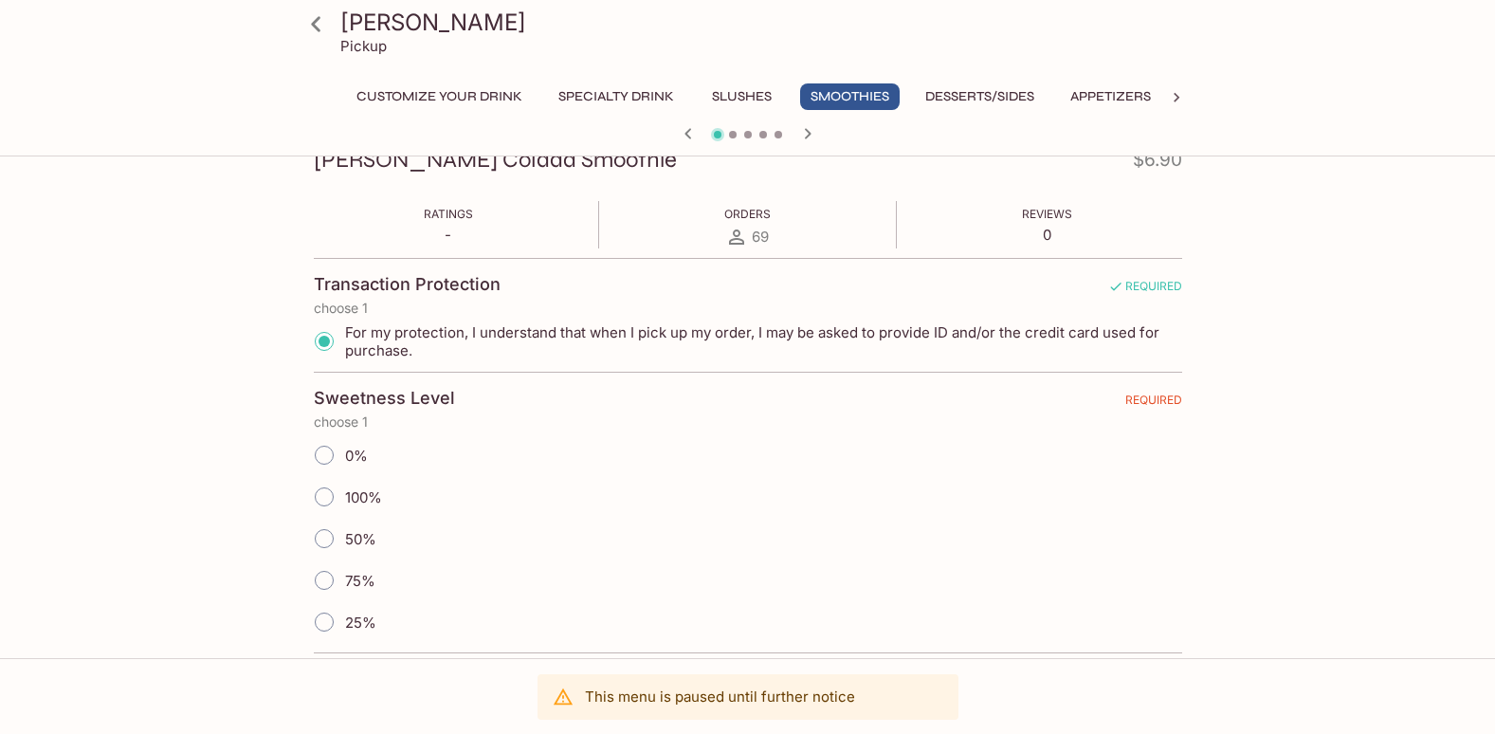
scroll to position [284, 0]
click at [321, 579] on input "75%" at bounding box center [324, 579] width 40 height 40
radio input "true"
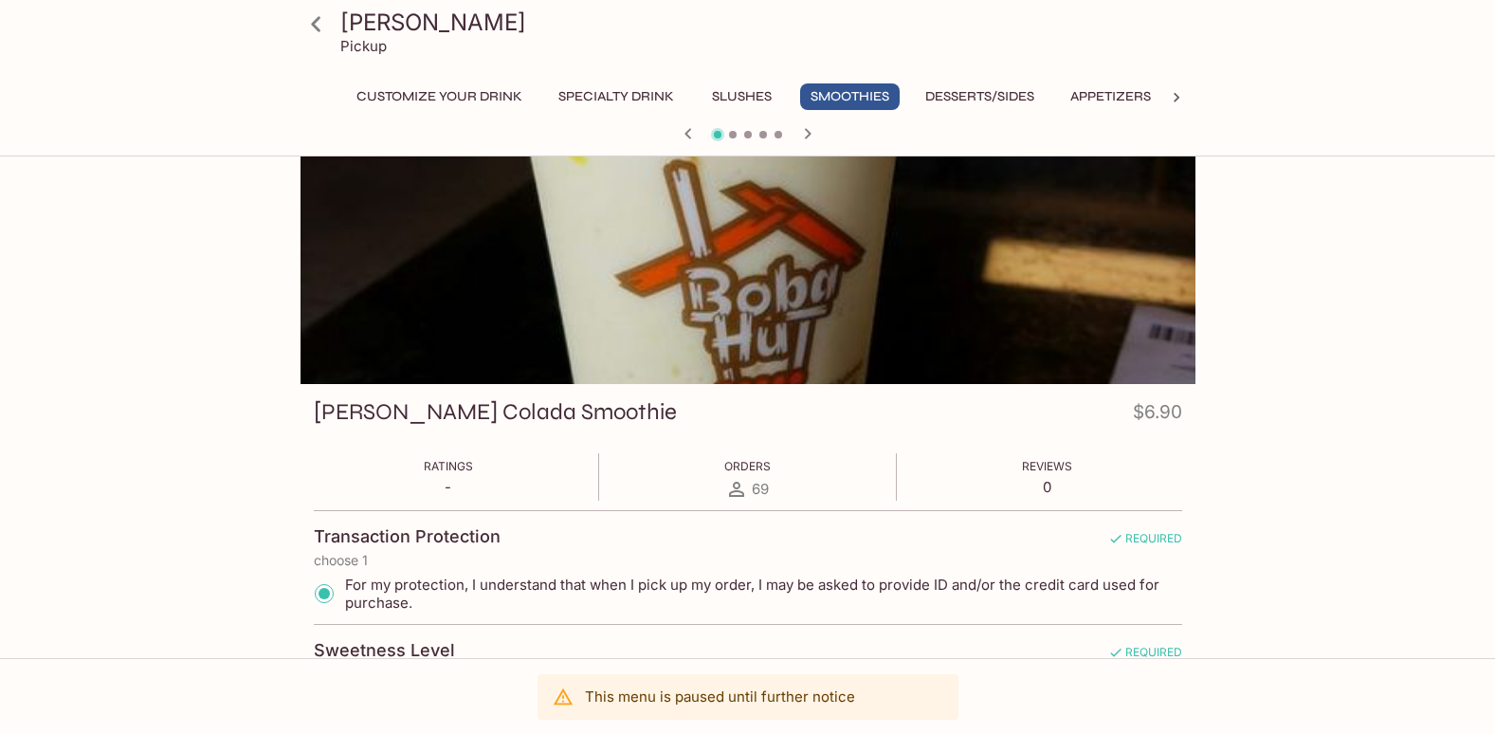
scroll to position [0, 0]
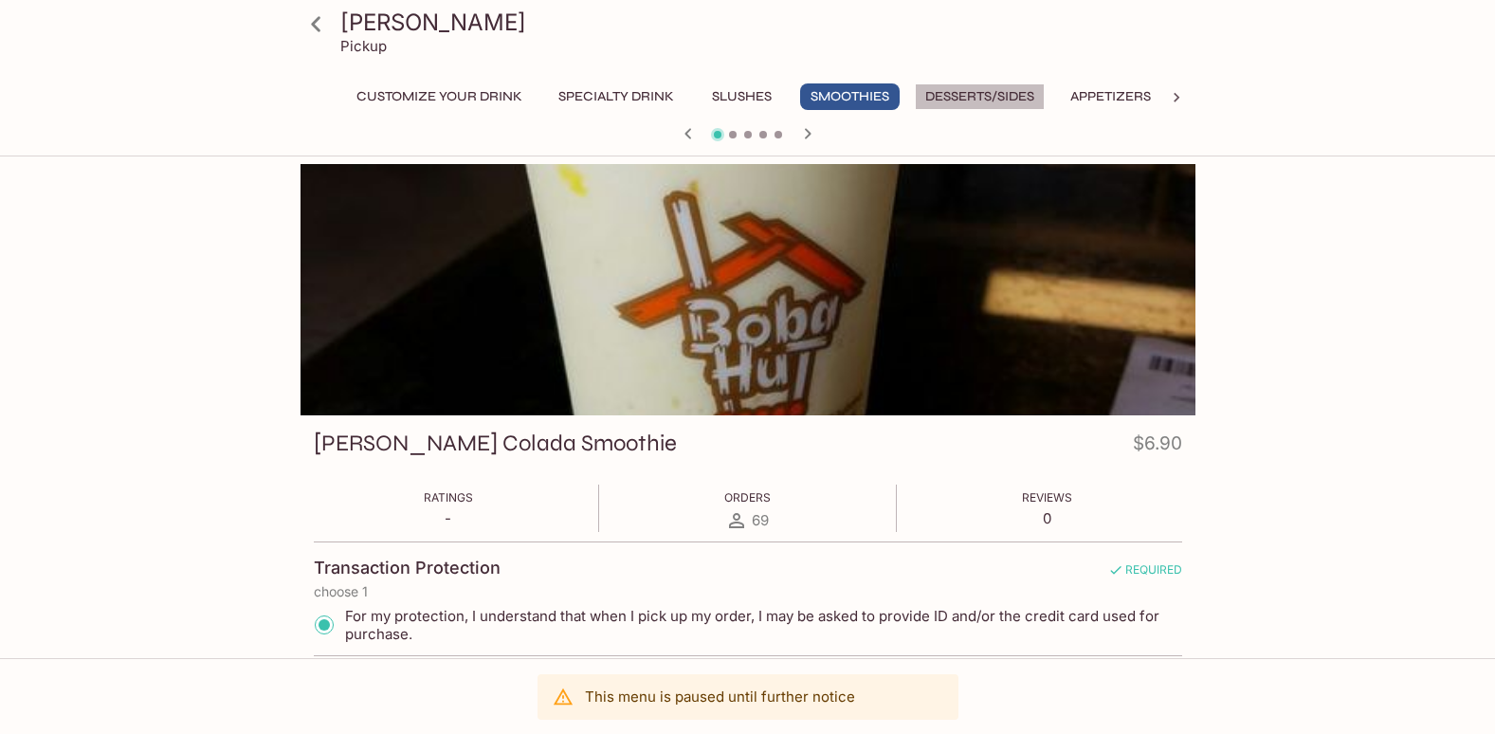
click at [958, 94] on button "Desserts/Sides" at bounding box center [980, 96] width 130 height 27
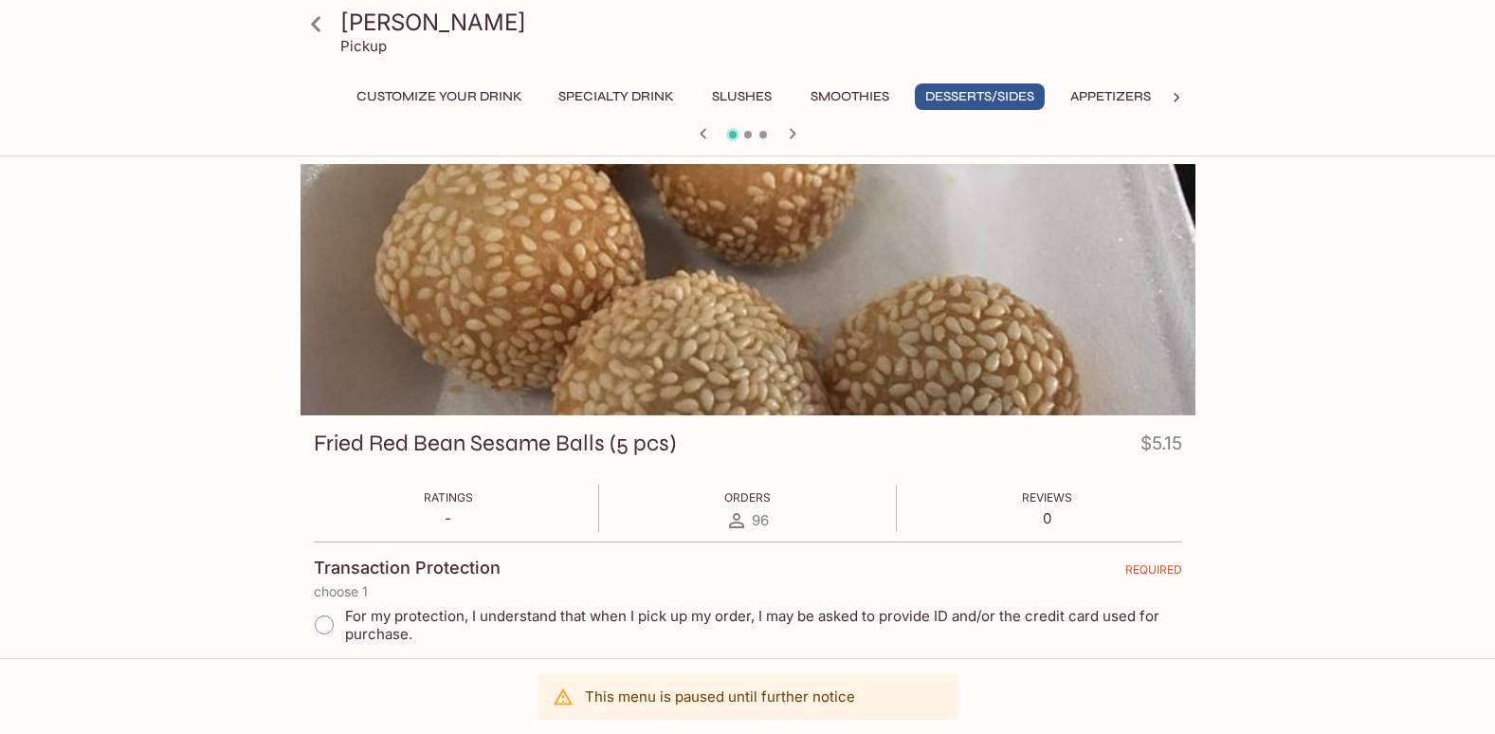
click at [1113, 88] on button "Appetizers" at bounding box center [1110, 96] width 101 height 27
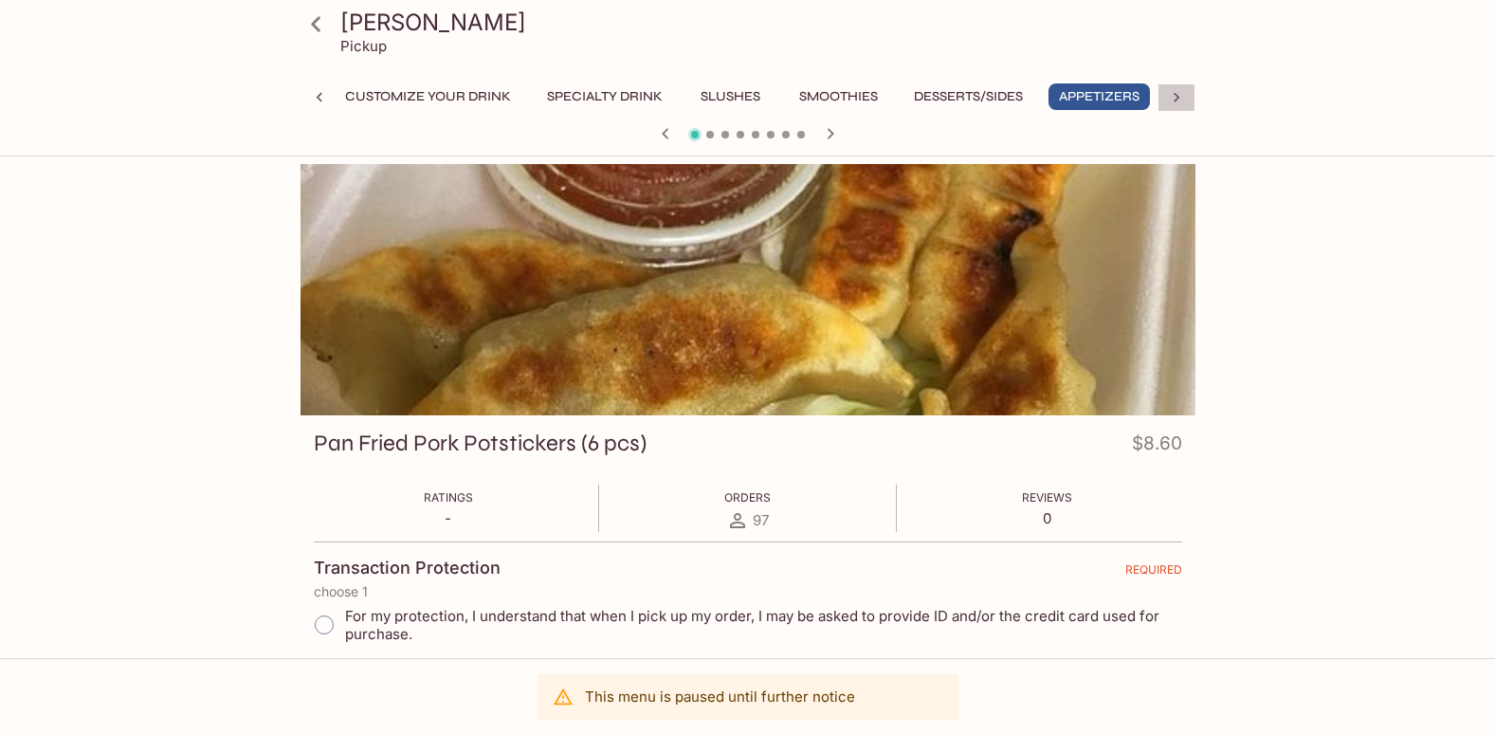
click at [1173, 93] on icon at bounding box center [1176, 97] width 19 height 19
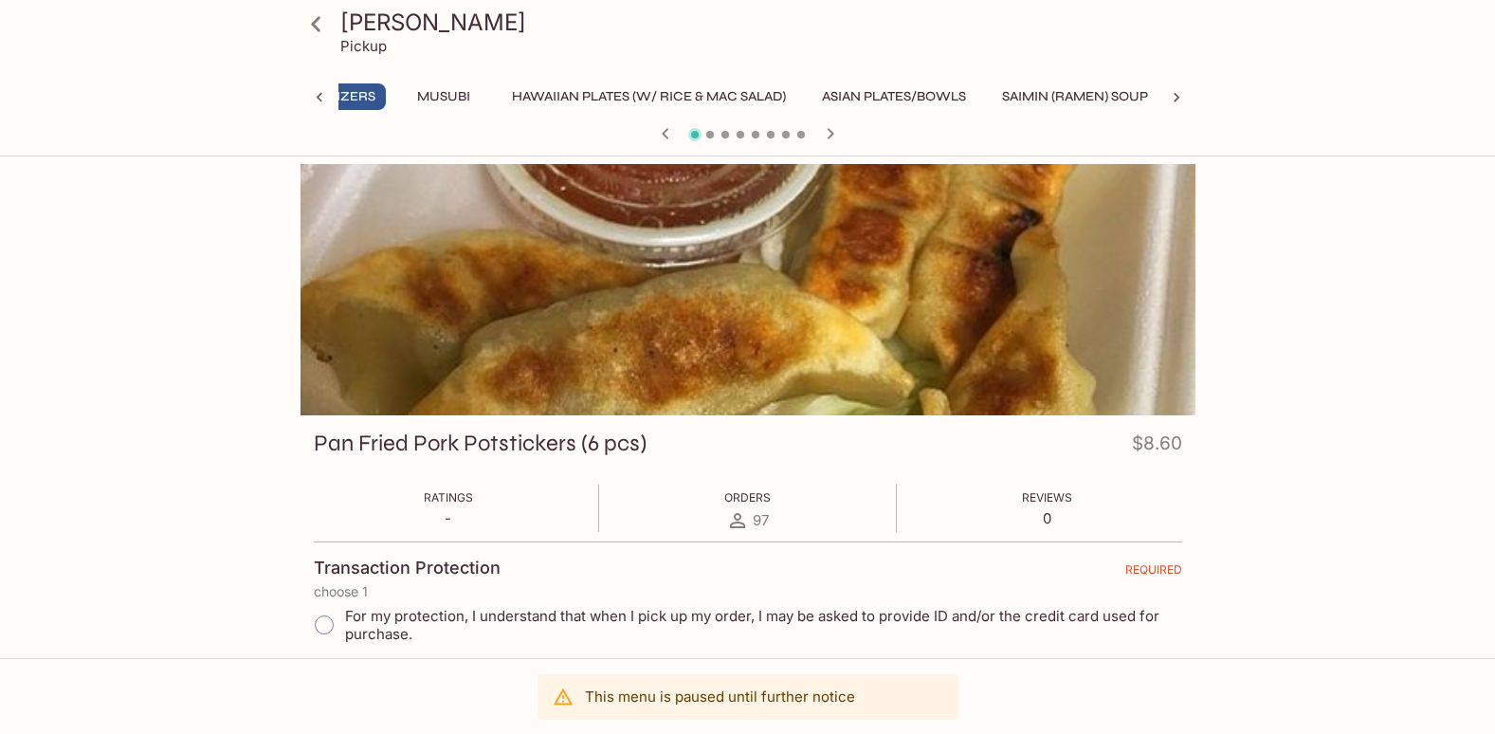
scroll to position [0, 830]
click at [1180, 93] on icon at bounding box center [1176, 97] width 19 height 19
click at [318, 101] on icon at bounding box center [319, 97] width 19 height 19
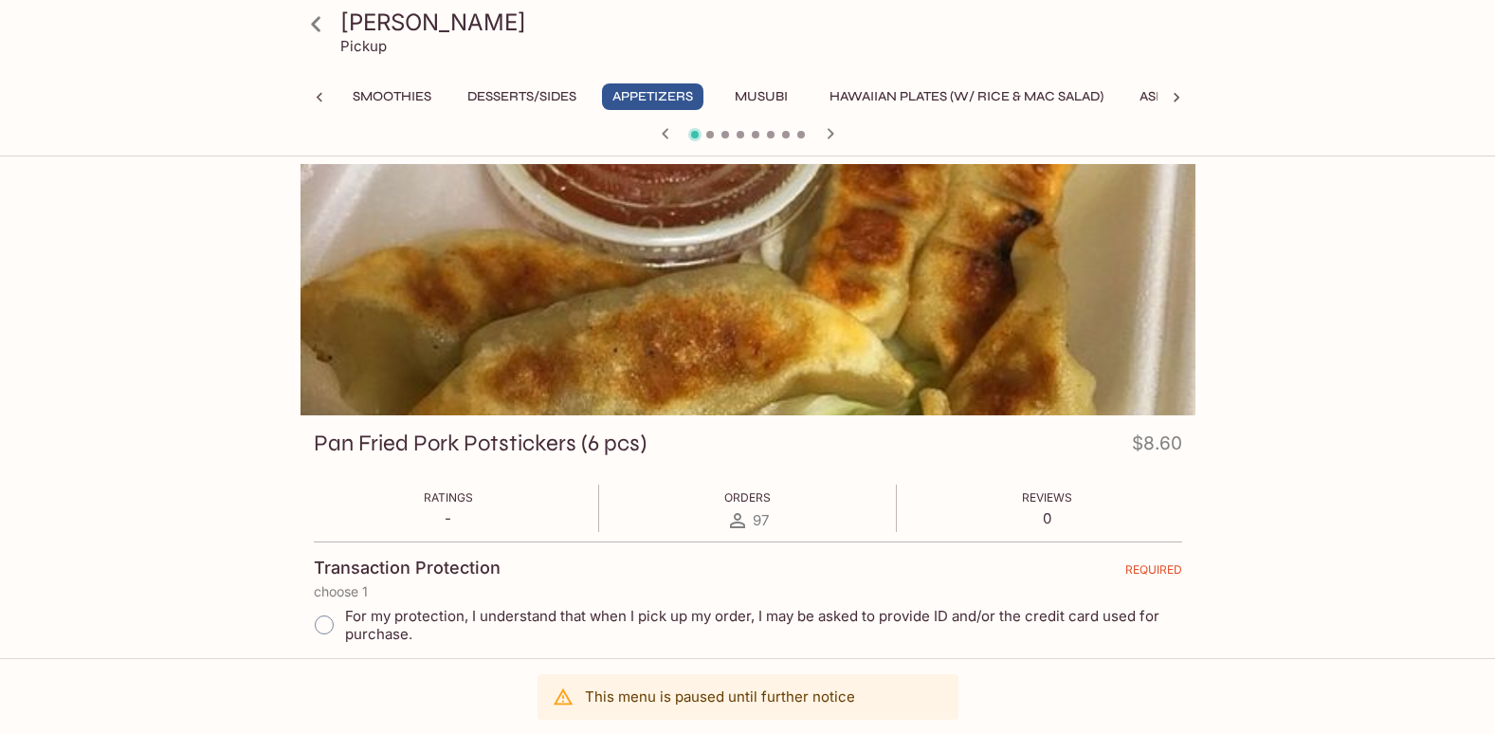
click at [318, 101] on icon at bounding box center [319, 97] width 19 height 19
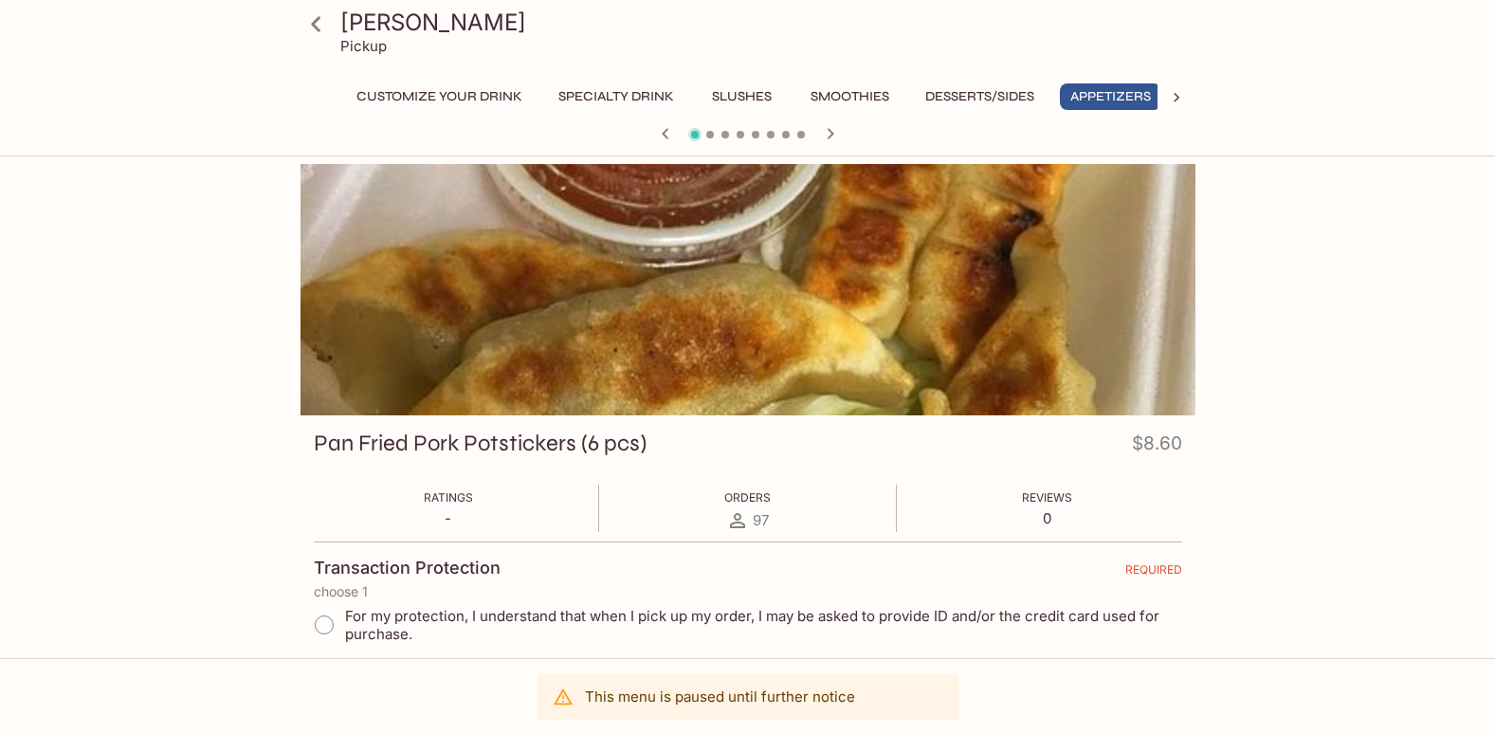
click at [318, 101] on div "Customize Your Drink Specialty Drink Slushes Smoothies Desserts/Sides Appetizer…" at bounding box center [747, 102] width 895 height 38
click at [612, 96] on button "Specialty Drink" at bounding box center [616, 96] width 137 height 27
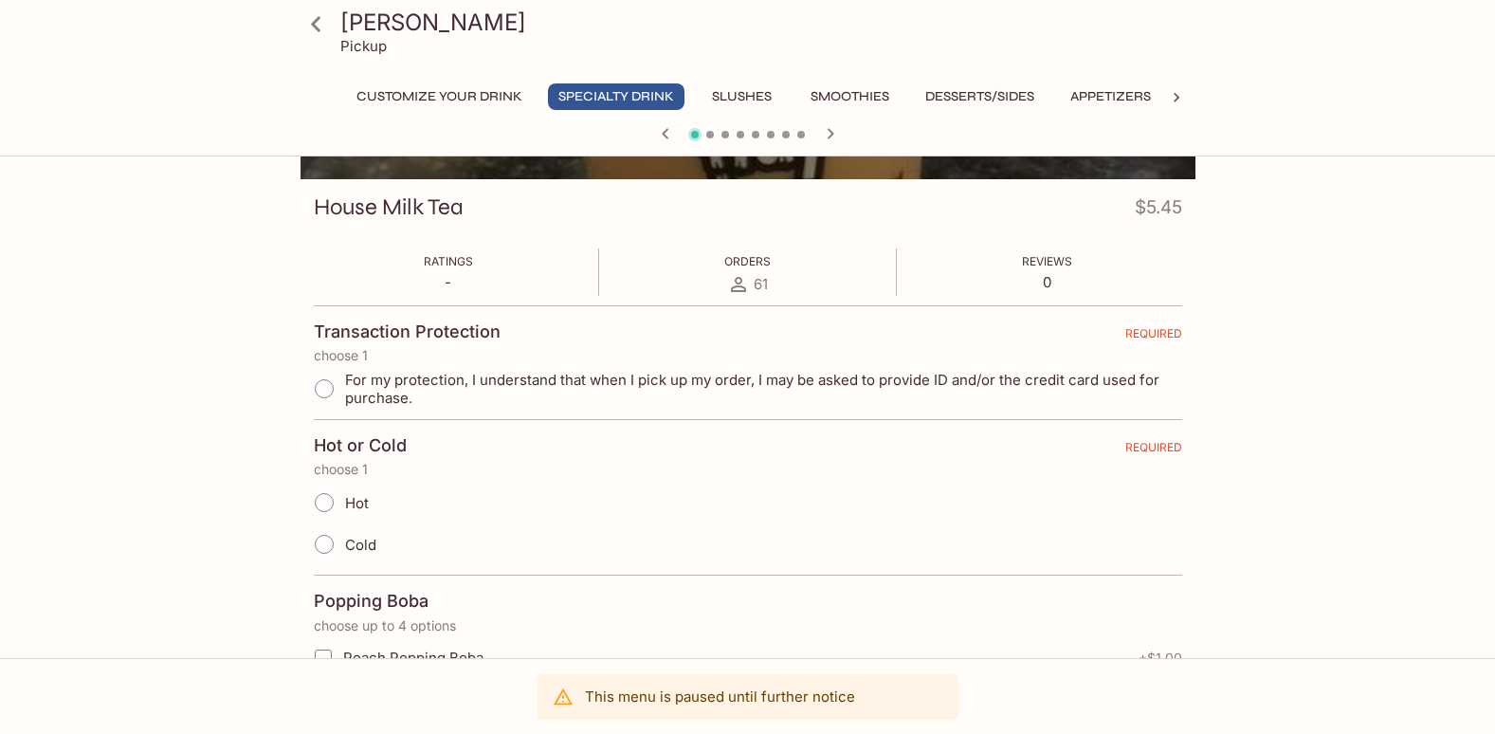
scroll to position [379, 0]
